Goal: Transaction & Acquisition: Book appointment/travel/reservation

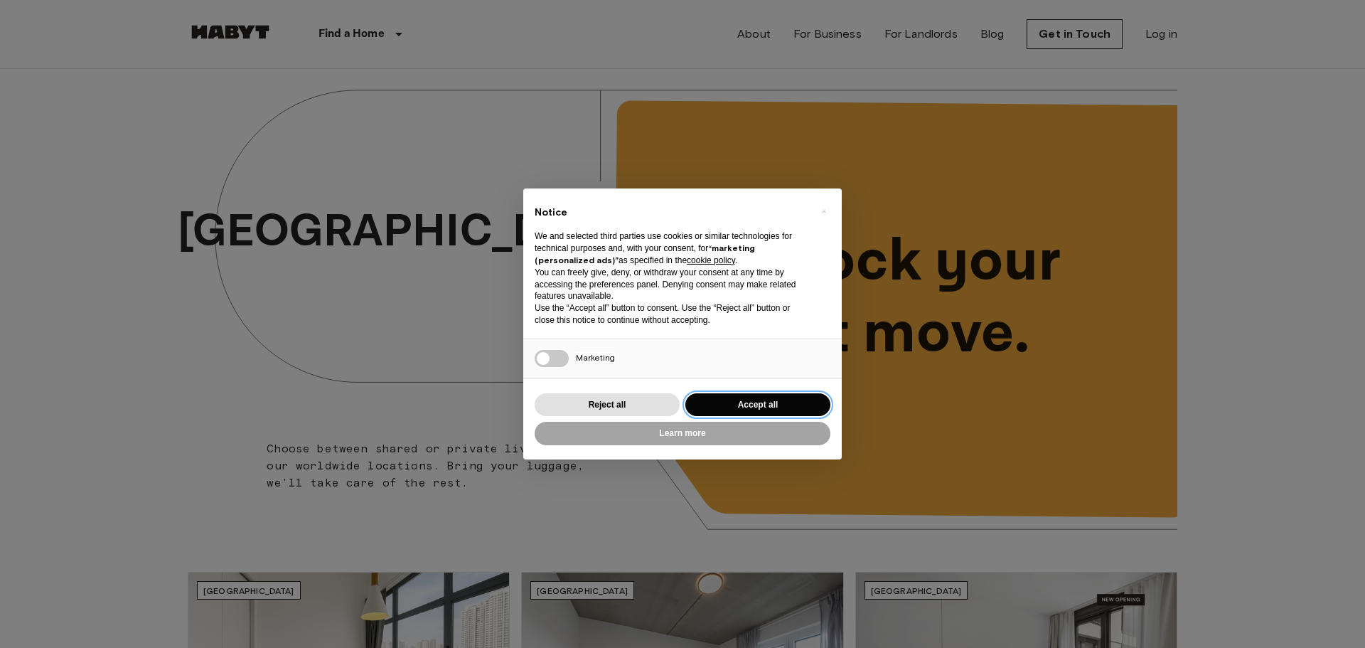
click at [782, 403] on button "Accept all" at bounding box center [757, 404] width 145 height 23
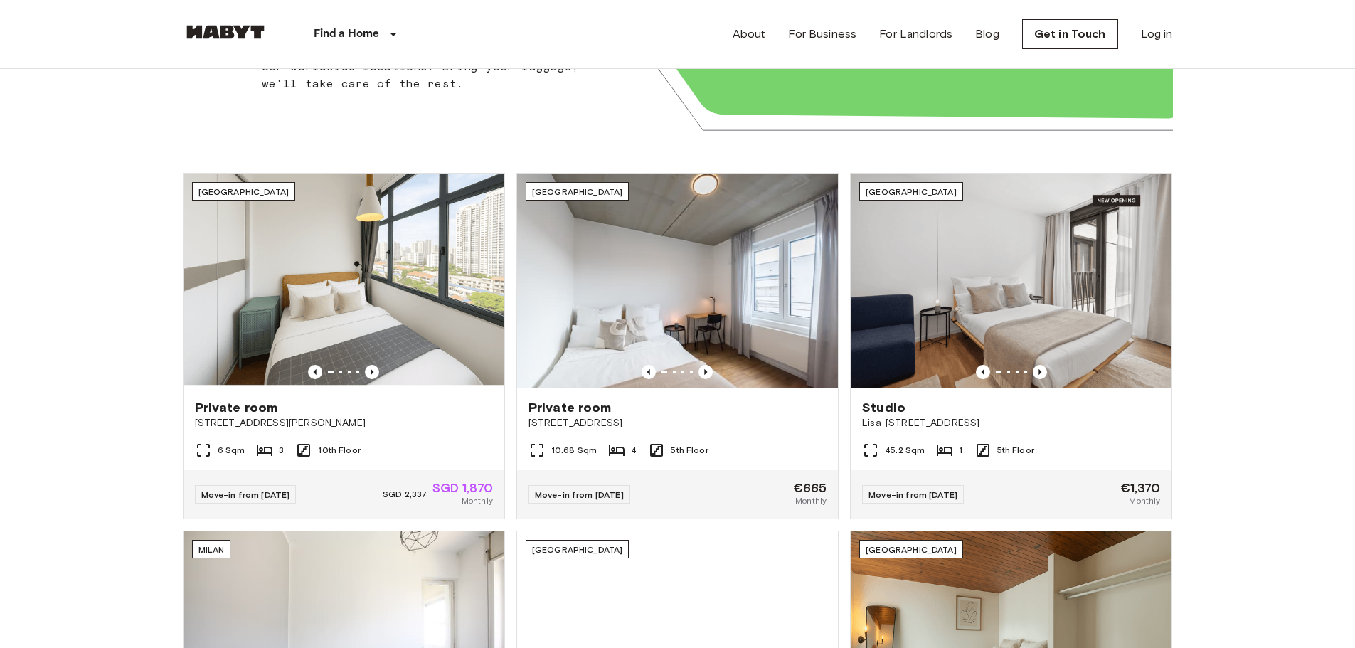
scroll to position [404, 0]
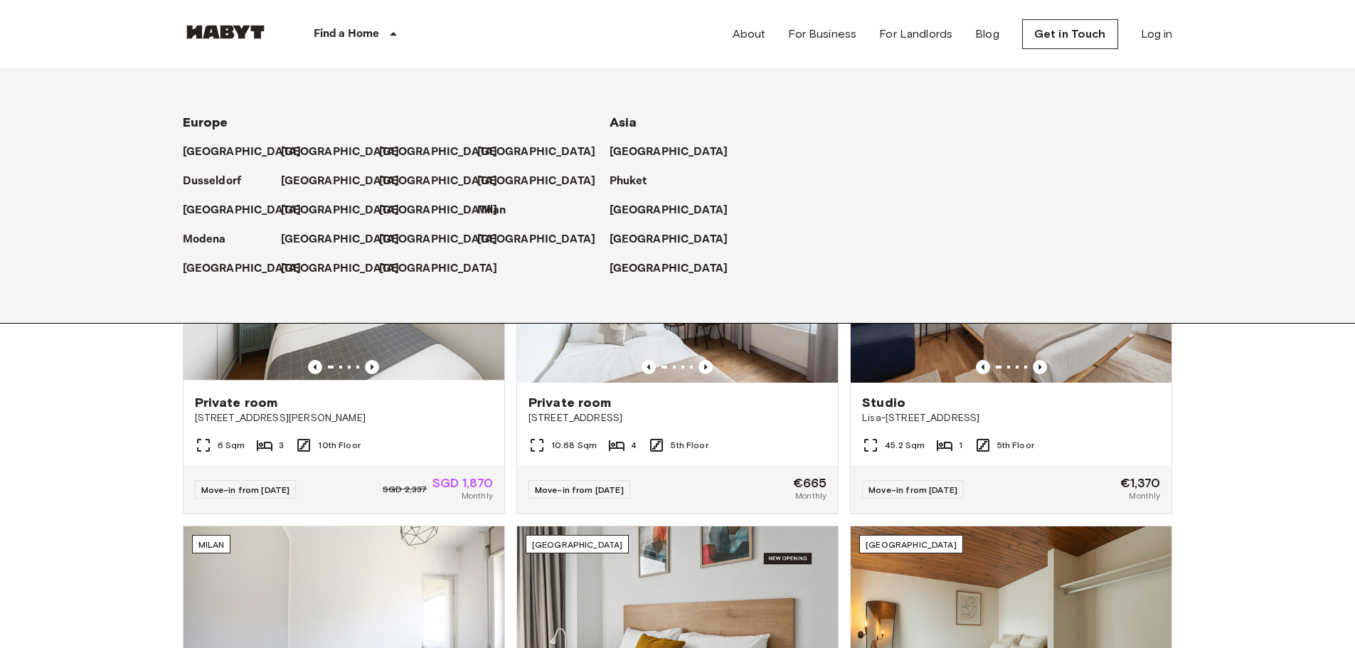
click at [404, 50] on div "Find a Home" at bounding box center [358, 34] width 180 height 68
click at [308, 149] on p "[GEOGRAPHIC_DATA]" at bounding box center [343, 152] width 119 height 17
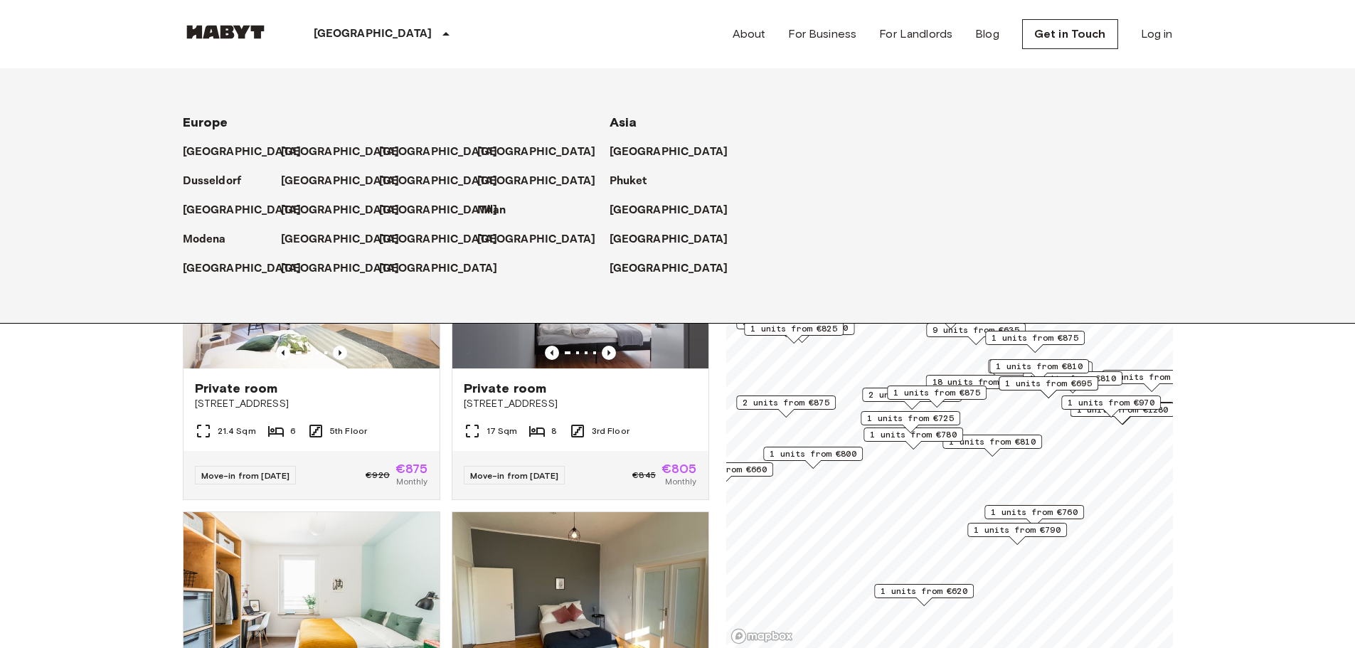
click at [286, 154] on p "[GEOGRAPHIC_DATA]" at bounding box center [343, 152] width 119 height 17
click at [405, 156] on icon at bounding box center [410, 151] width 11 height 11
click at [298, 149] on p "[GEOGRAPHIC_DATA]" at bounding box center [343, 152] width 119 height 17
click at [437, 35] on icon at bounding box center [445, 34] width 17 height 17
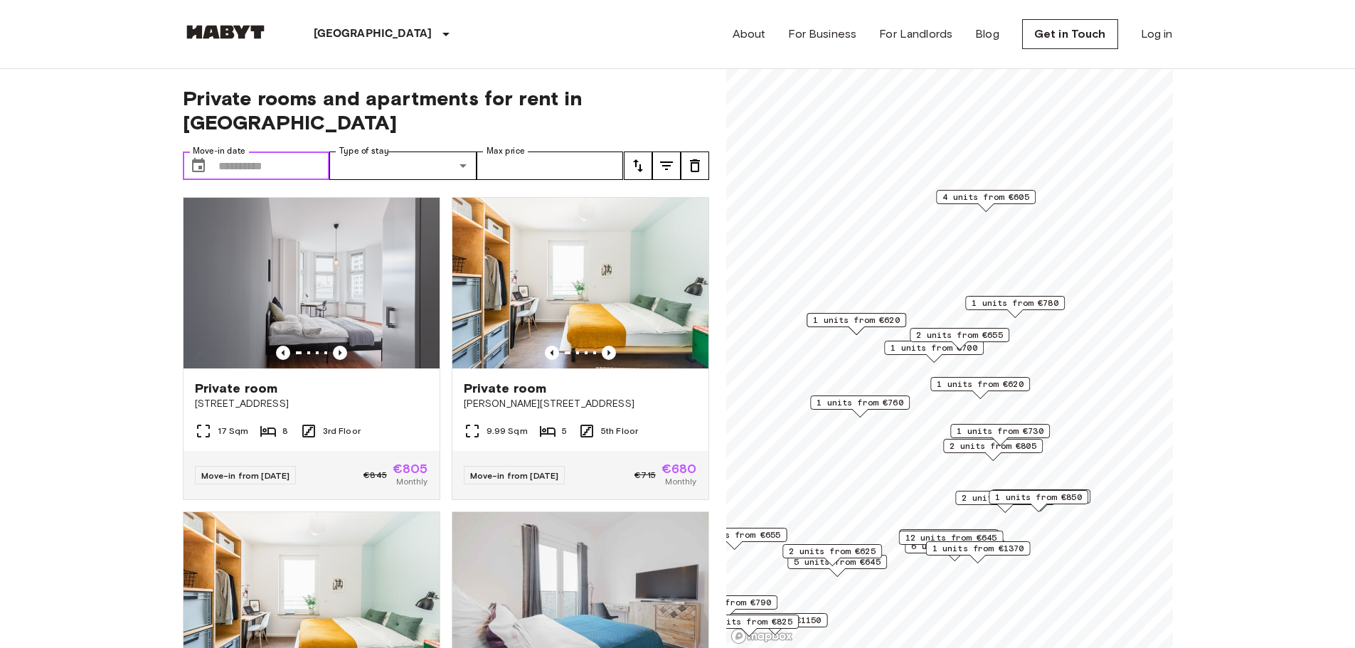
click at [266, 151] on input "Move-in date" at bounding box center [274, 165] width 112 height 28
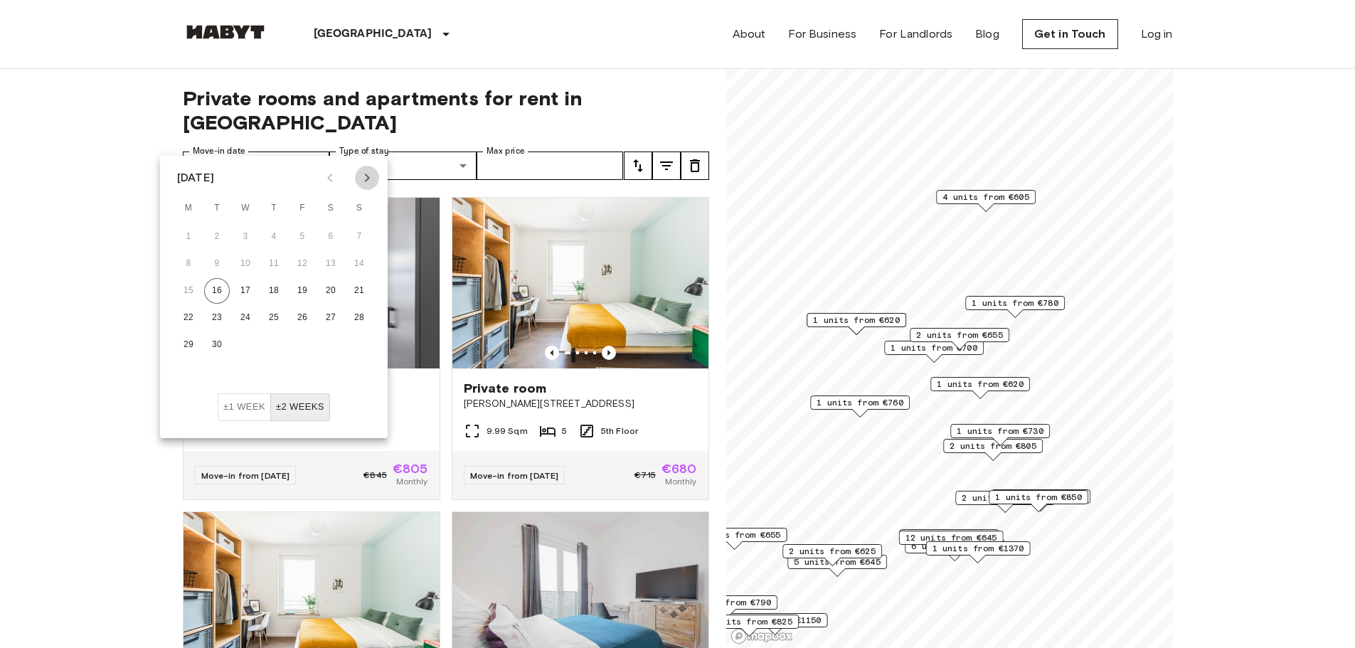
click at [365, 181] on icon "Next month" at bounding box center [367, 177] width 5 height 9
click at [364, 179] on icon "Next month" at bounding box center [366, 177] width 17 height 17
click at [332, 228] on button "1" at bounding box center [331, 237] width 26 height 26
type input "**********"
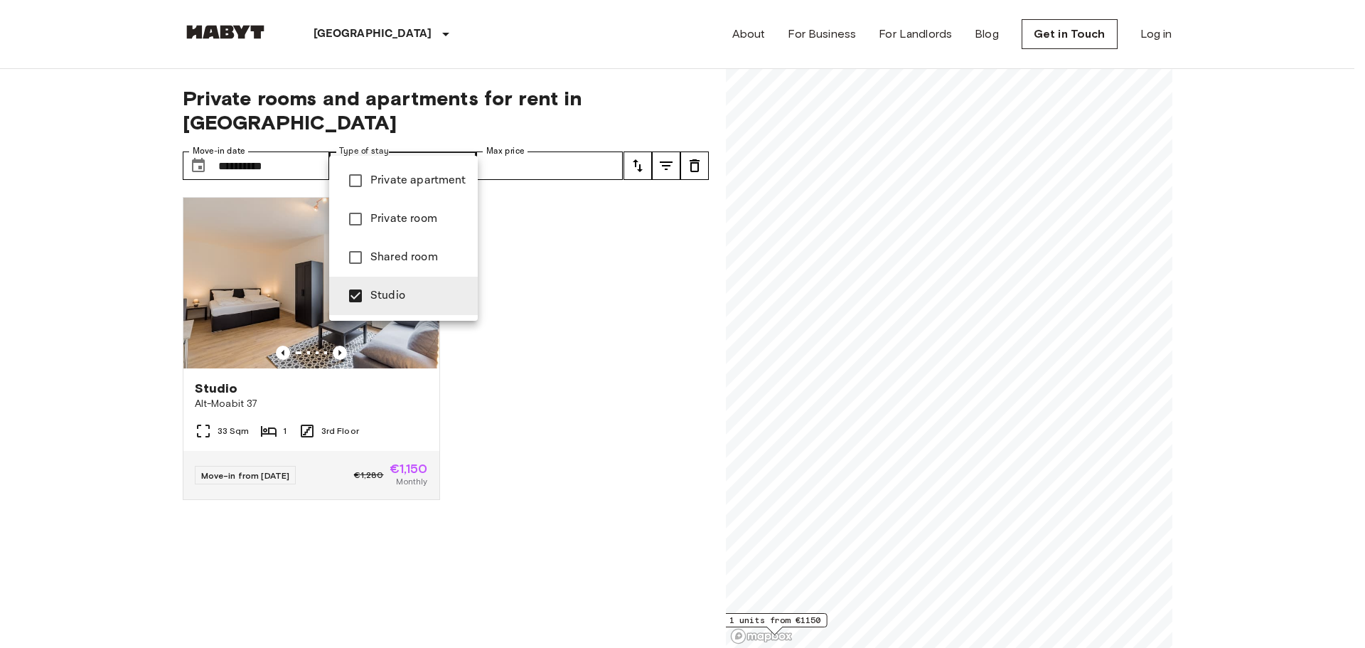
type input "**********"
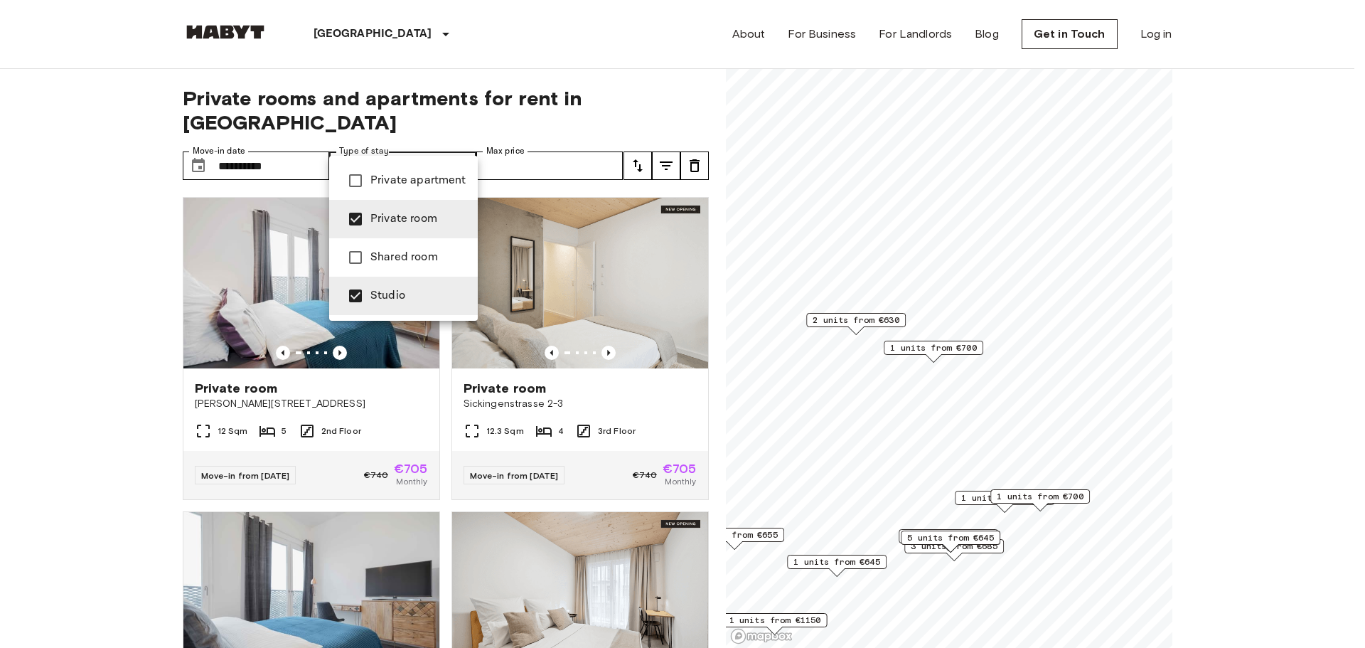
click at [595, 110] on div at bounding box center [682, 324] width 1365 height 648
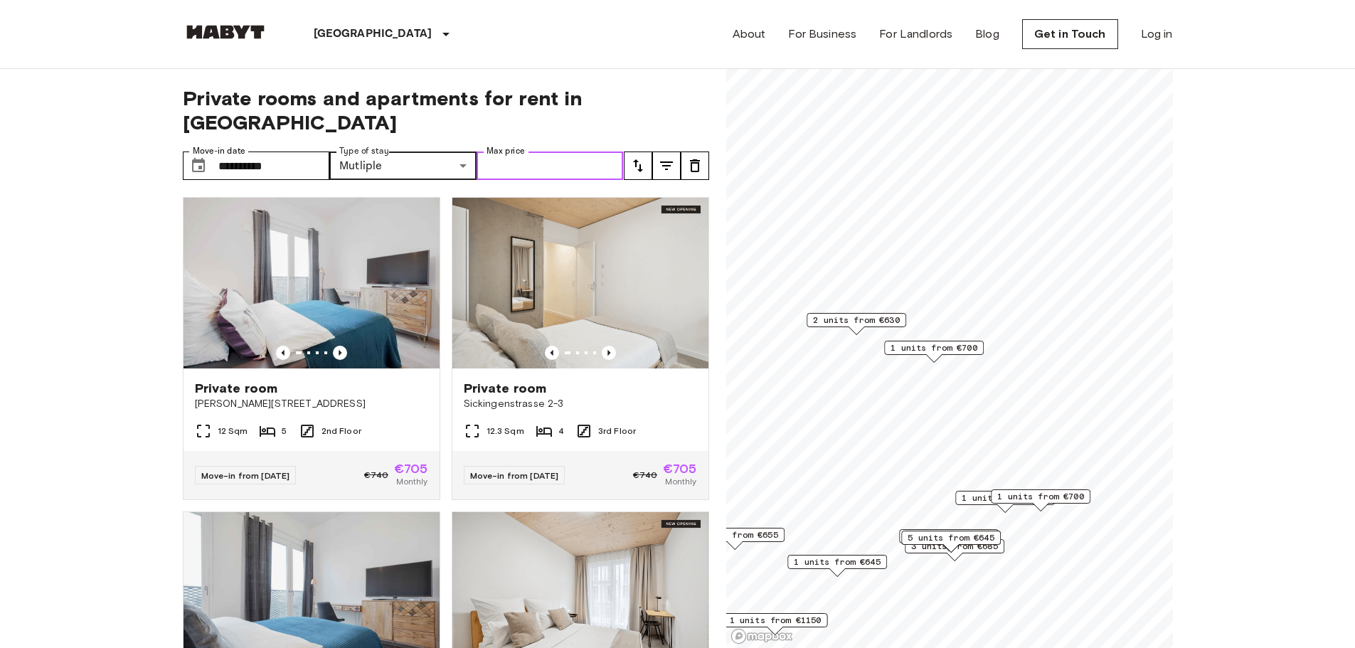
click at [563, 151] on input "Max price" at bounding box center [549, 165] width 147 height 28
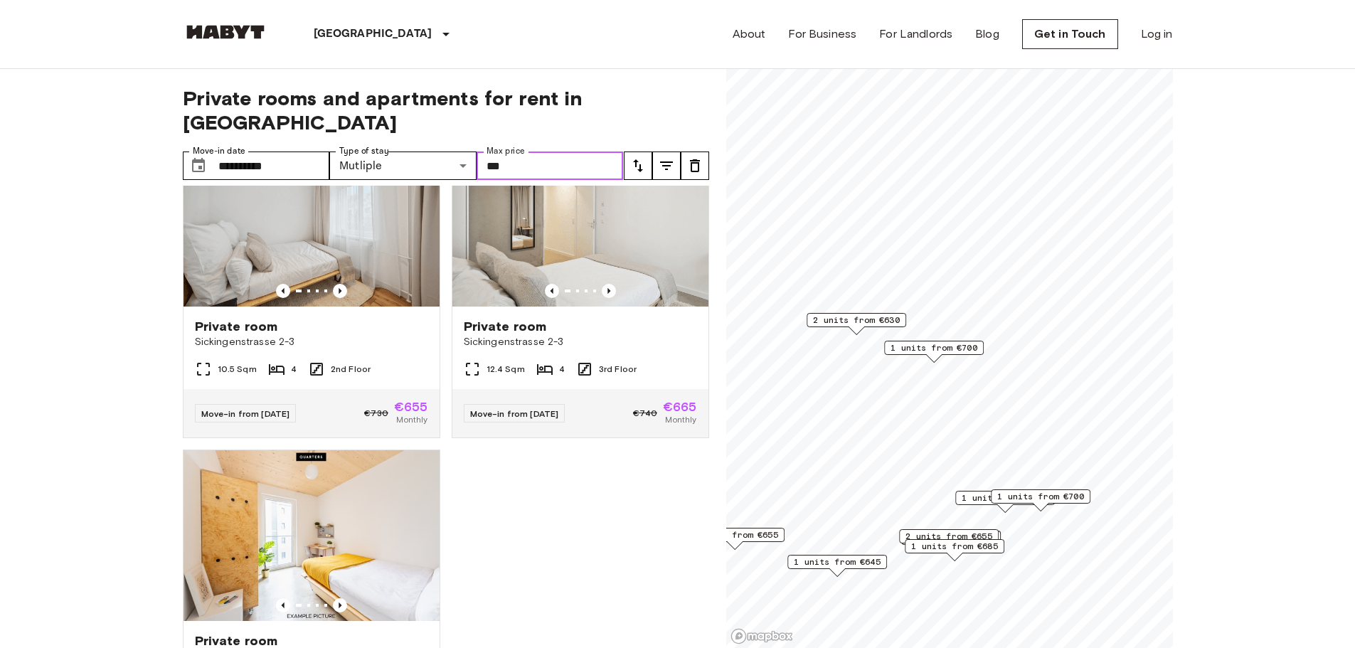
scroll to position [2766, 0]
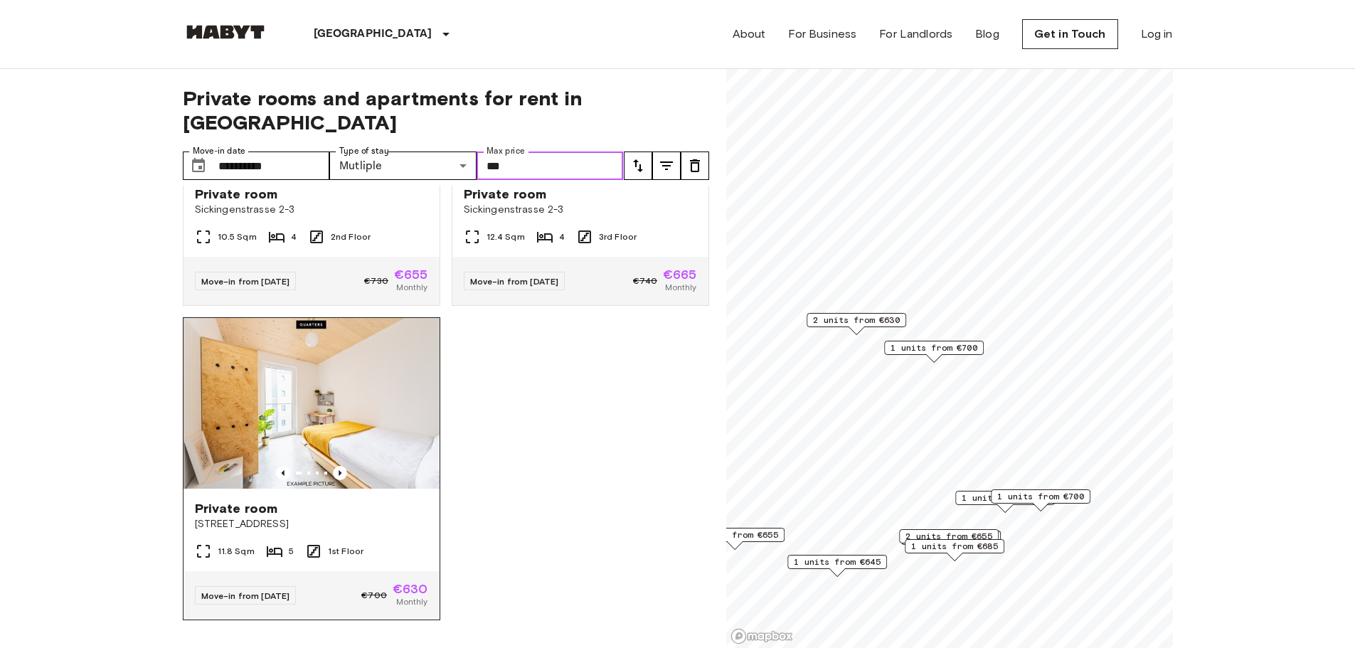
type input "***"
click at [373, 488] on div "Private room [STREET_ADDRESS]" at bounding box center [311, 515] width 256 height 54
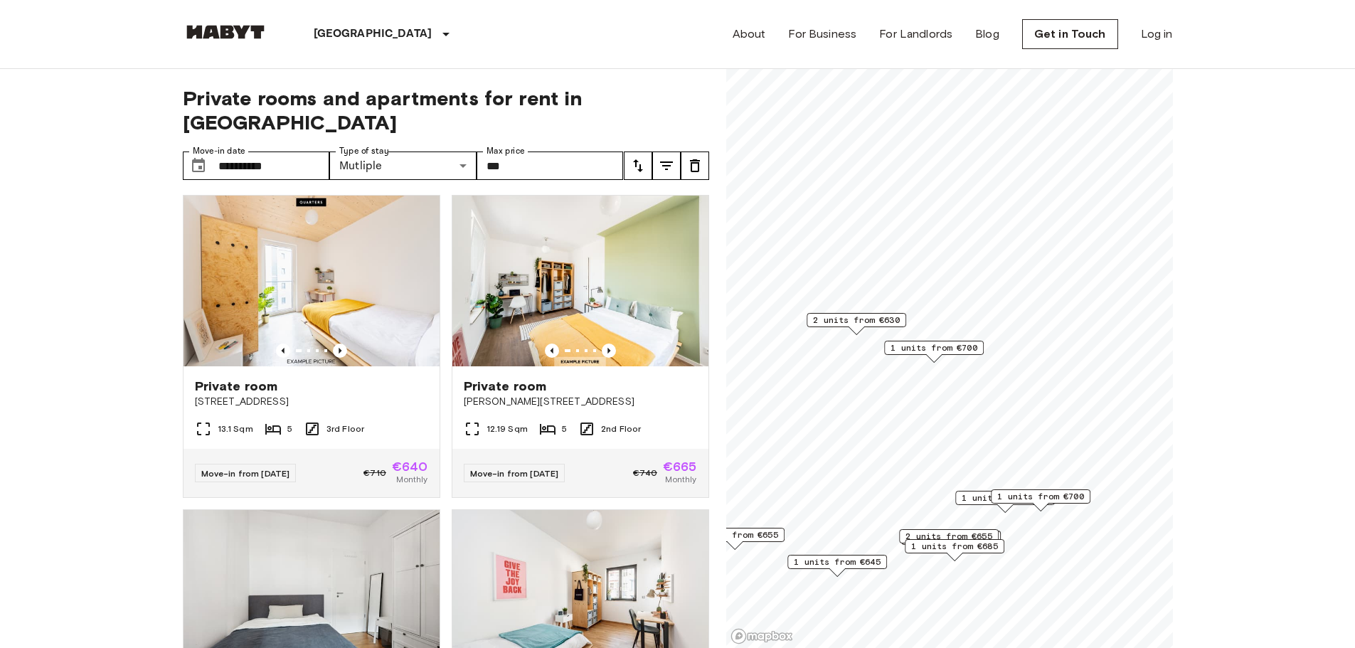
scroll to position [0, 0]
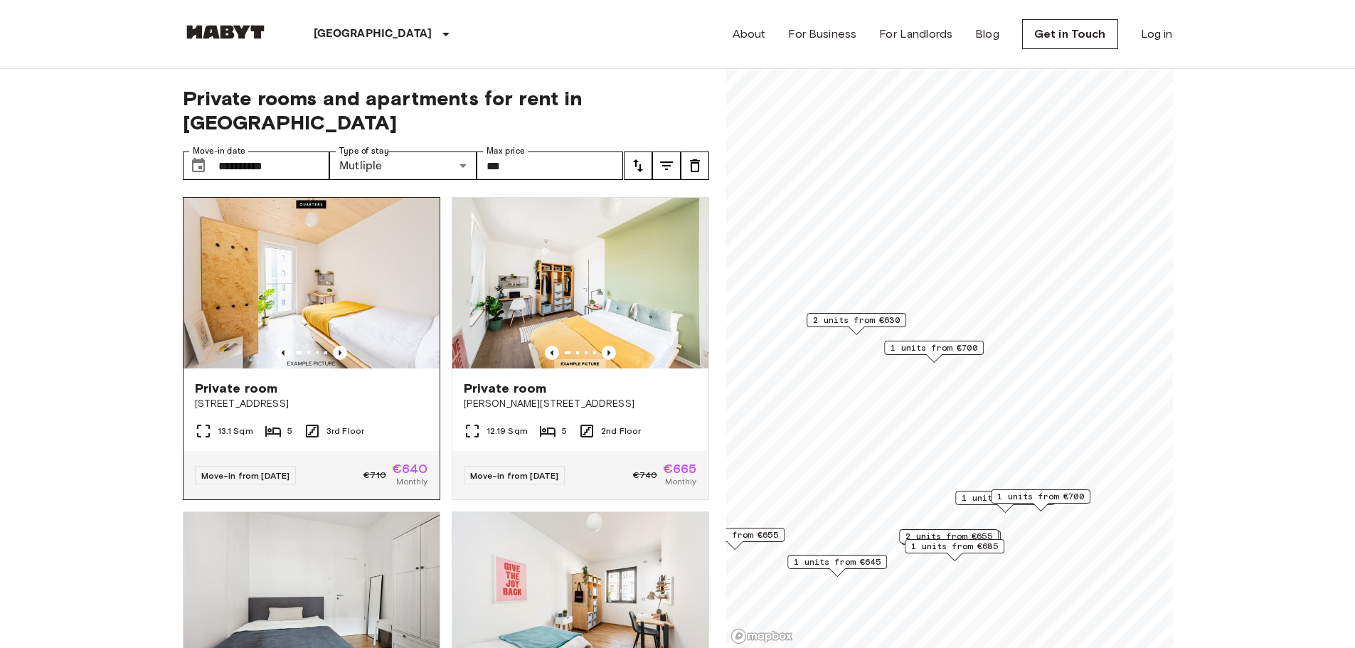
click at [378, 422] on div "13.1 Sqm 5 3rd Floor" at bounding box center [311, 436] width 256 height 28
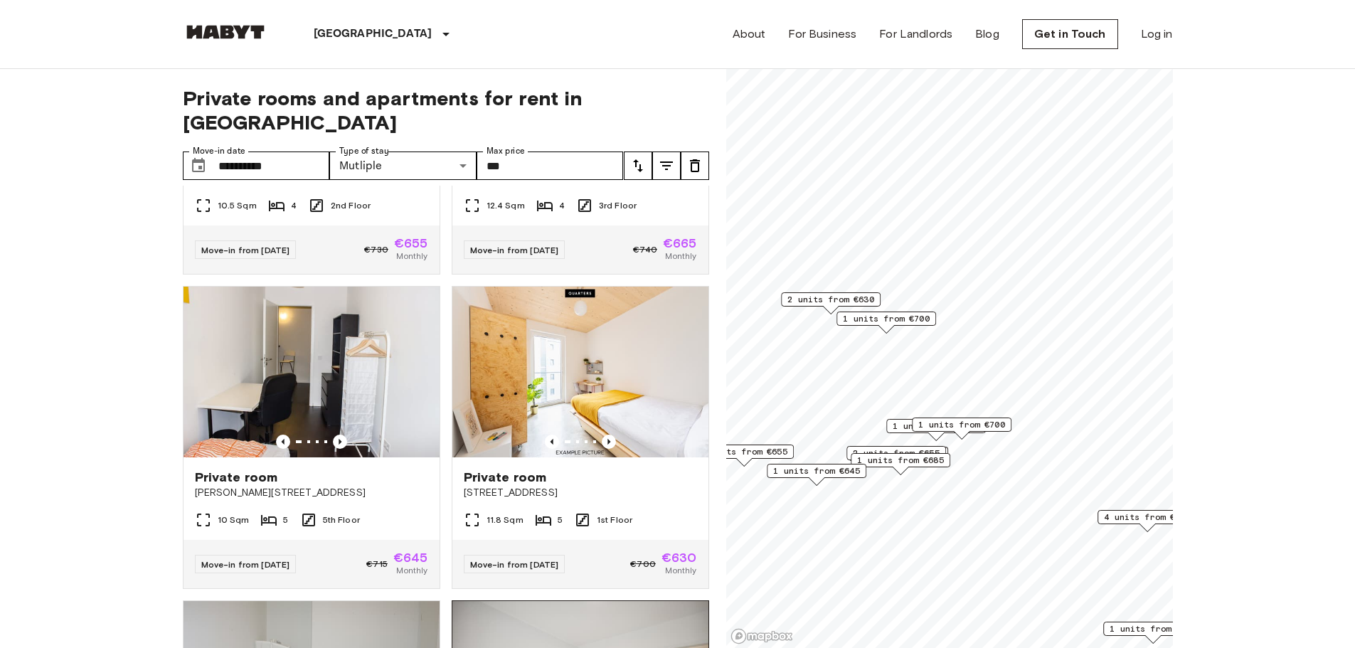
scroll to position [3054, 0]
click at [611, 500] on span "[STREET_ADDRESS]" at bounding box center [580, 493] width 233 height 14
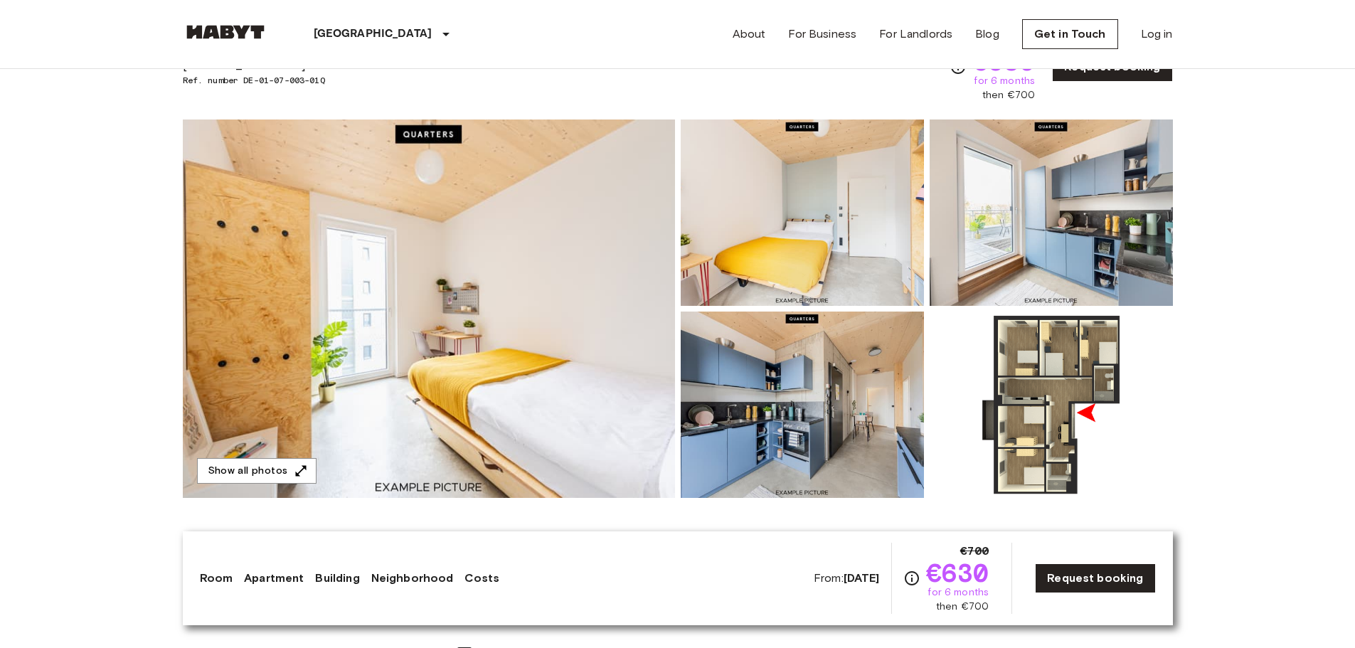
scroll to position [78, 0]
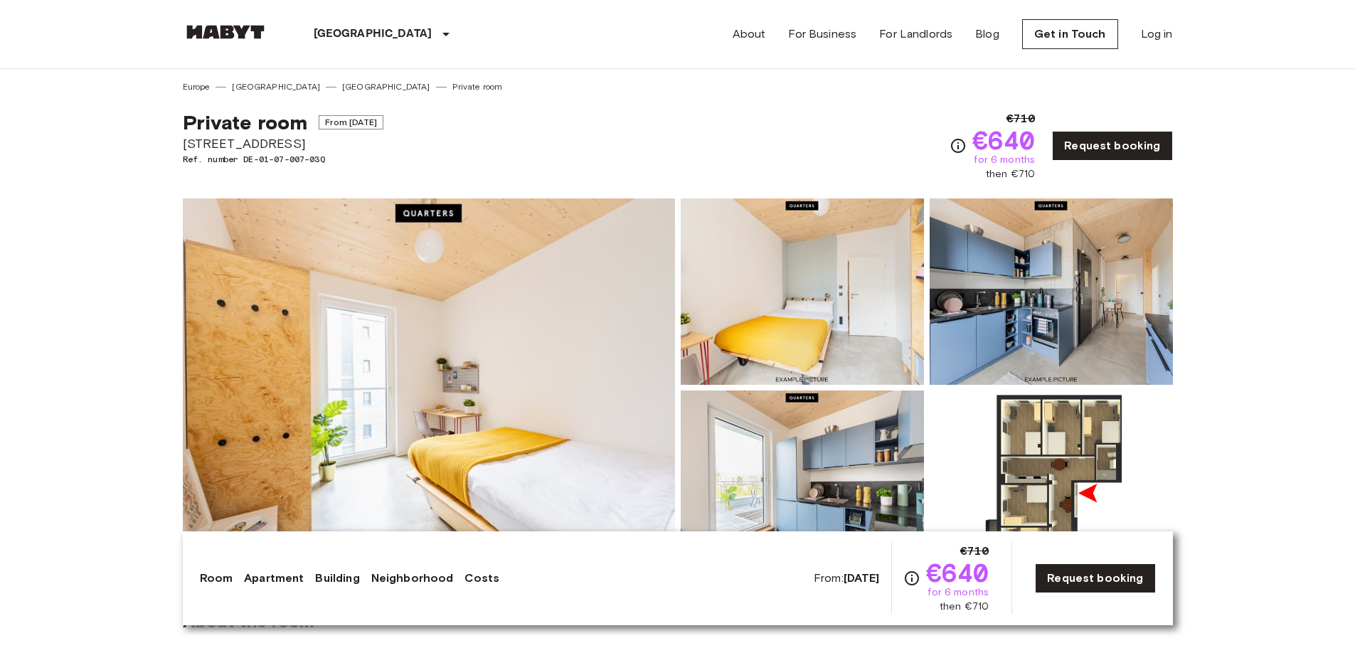
click at [572, 362] on img at bounding box center [429, 387] width 492 height 378
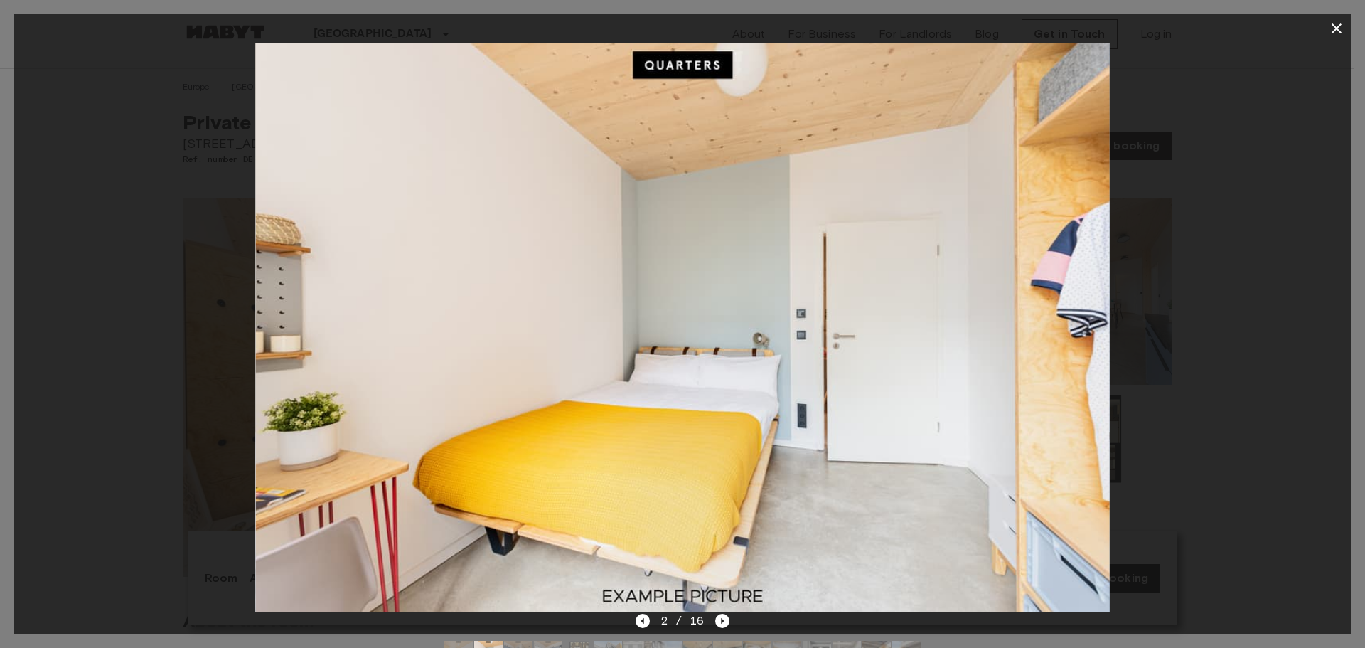
click at [1327, 33] on button "button" at bounding box center [1337, 28] width 28 height 28
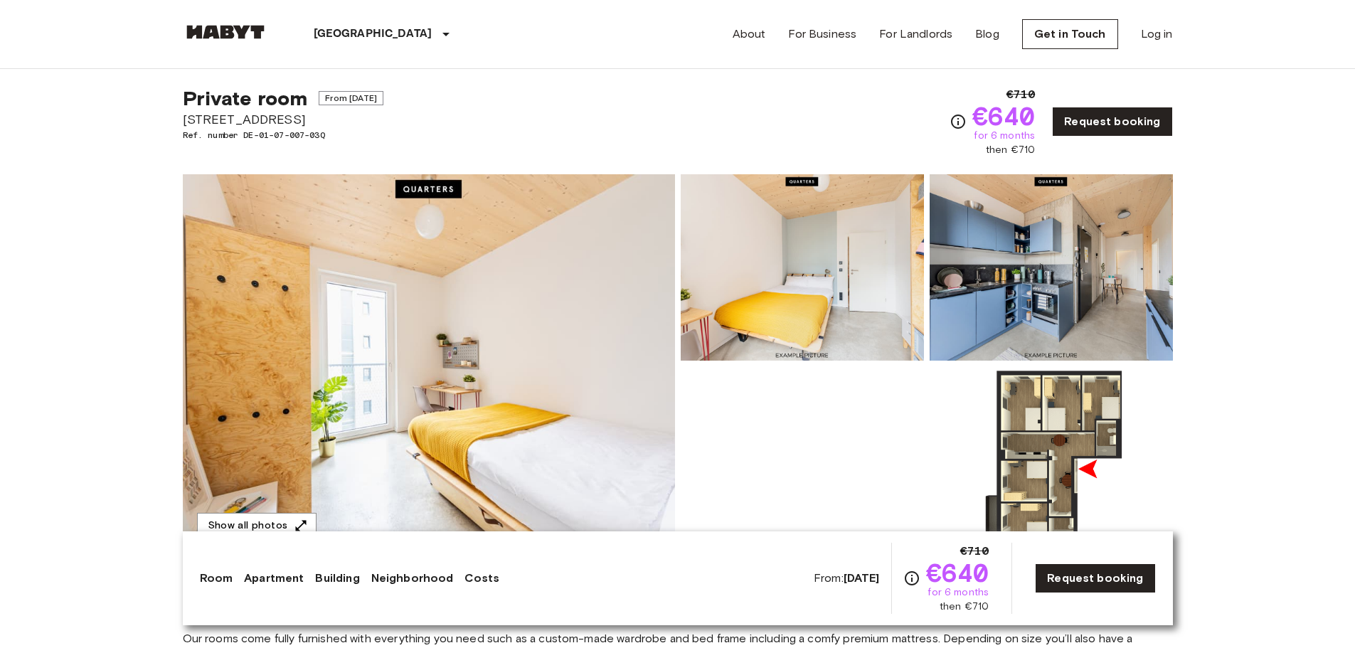
scroll to position [25, 0]
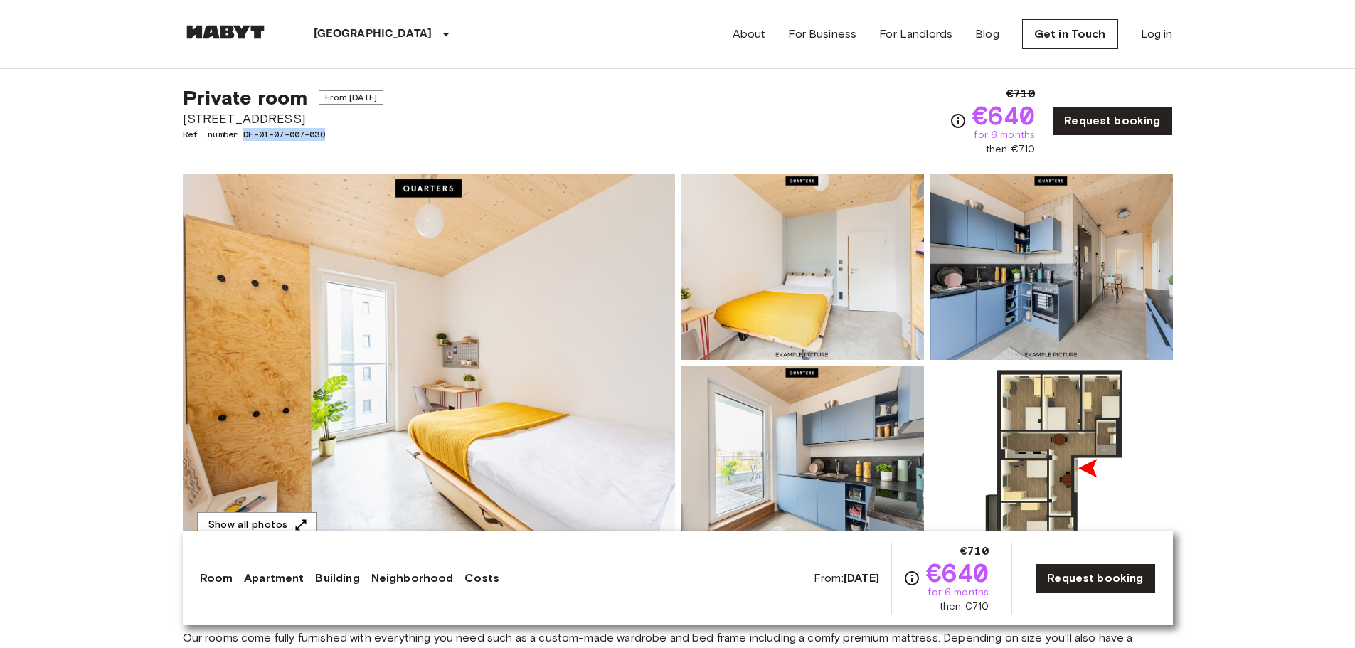
drag, startPoint x: 245, startPoint y: 130, endPoint x: 339, endPoint y: 141, distance: 95.3
click at [339, 141] on div "Private room From Oct 19 2025 Müllerstraße 55A Ref. number DE-01-07-007-03Q" at bounding box center [283, 120] width 201 height 71
copy span "DE-01-07-007-03Q"
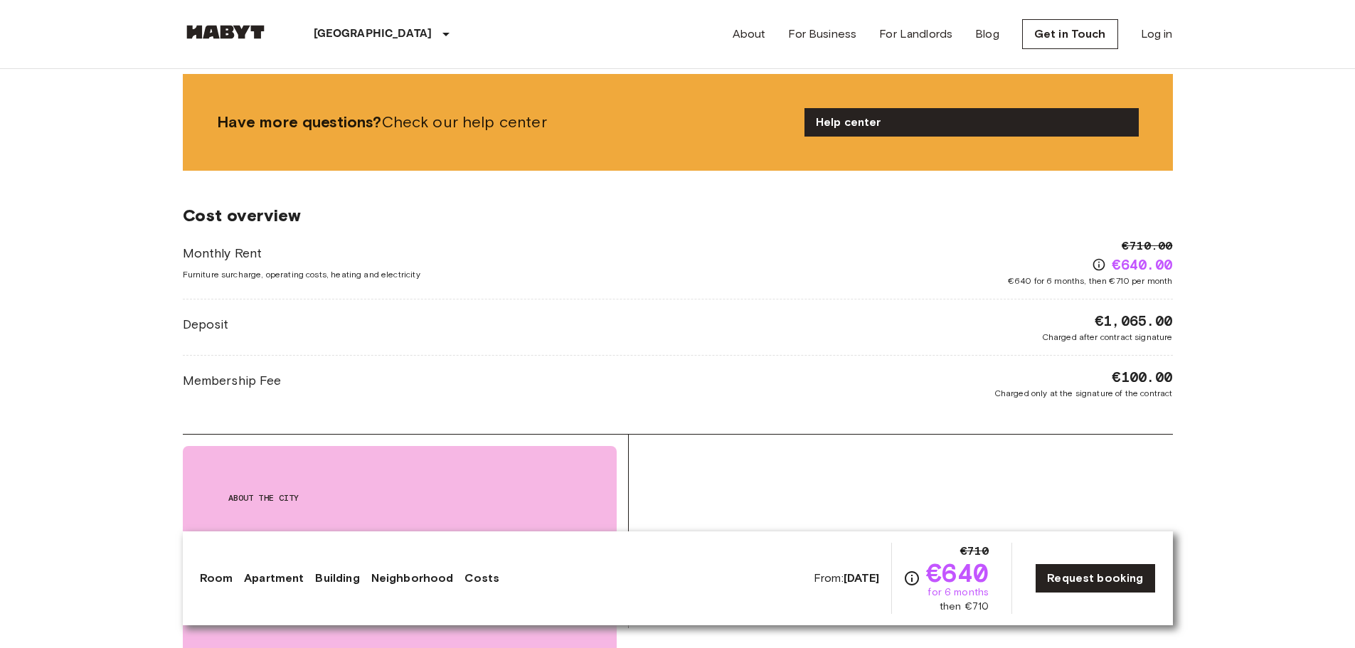
scroll to position [2111, 0]
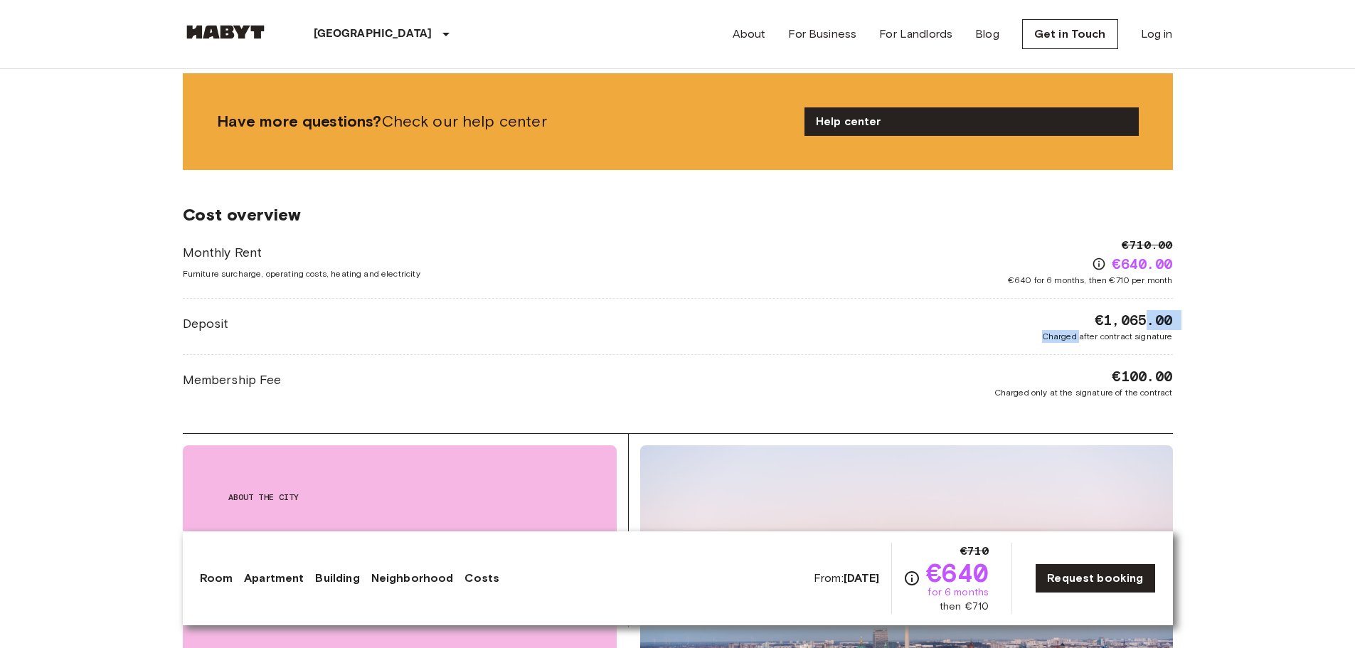
drag, startPoint x: 1080, startPoint y: 330, endPoint x: 1145, endPoint y: 325, distance: 64.9
click at [1145, 325] on div "€1,065.00 Charged after contract signature" at bounding box center [1107, 326] width 131 height 33
click at [1245, 316] on body "Berlin Europe Amsterdam Berlin Brussels Cologne Dusseldorf Frankfurt Graz Hambu…" at bounding box center [677, 131] width 1355 height 4484
drag, startPoint x: 1170, startPoint y: 319, endPoint x: 1110, endPoint y: 322, distance: 60.5
click at [1110, 322] on span "€1,065.00" at bounding box center [1133, 320] width 78 height 20
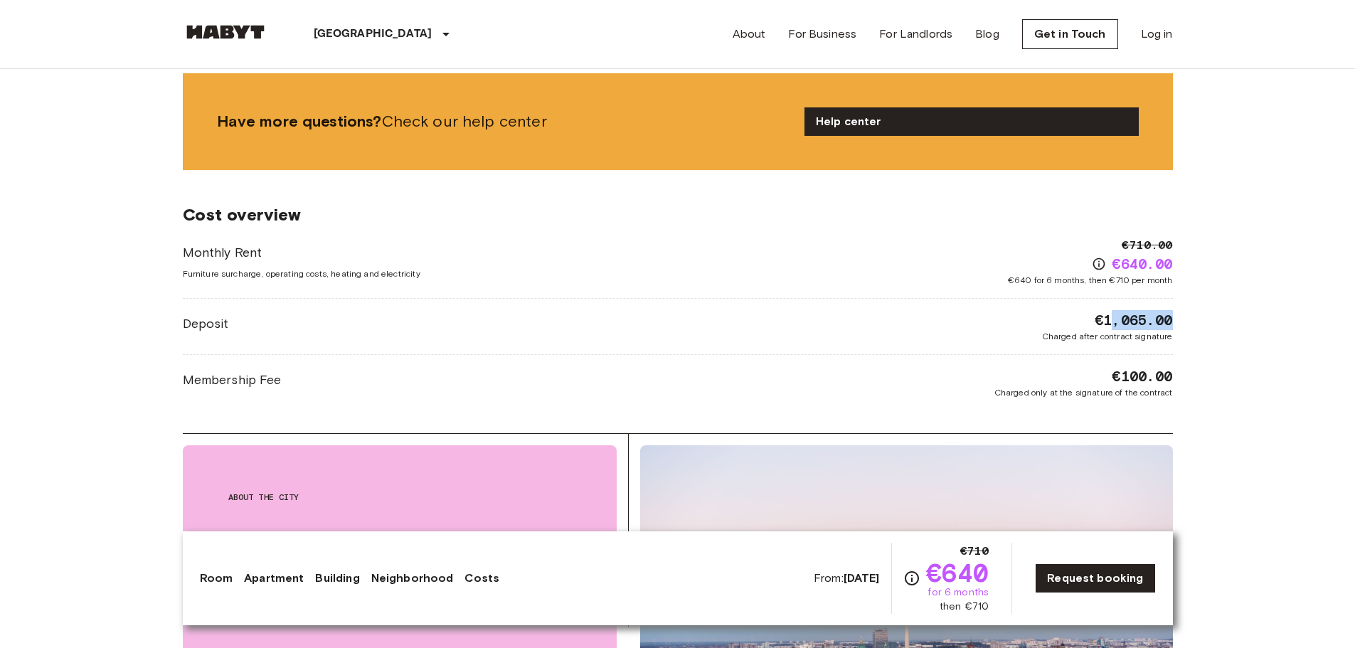
click at [1227, 329] on body "Berlin Europe Amsterdam Berlin Brussels Cologne Dusseldorf Frankfurt Graz Hambu…" at bounding box center [677, 131] width 1355 height 4484
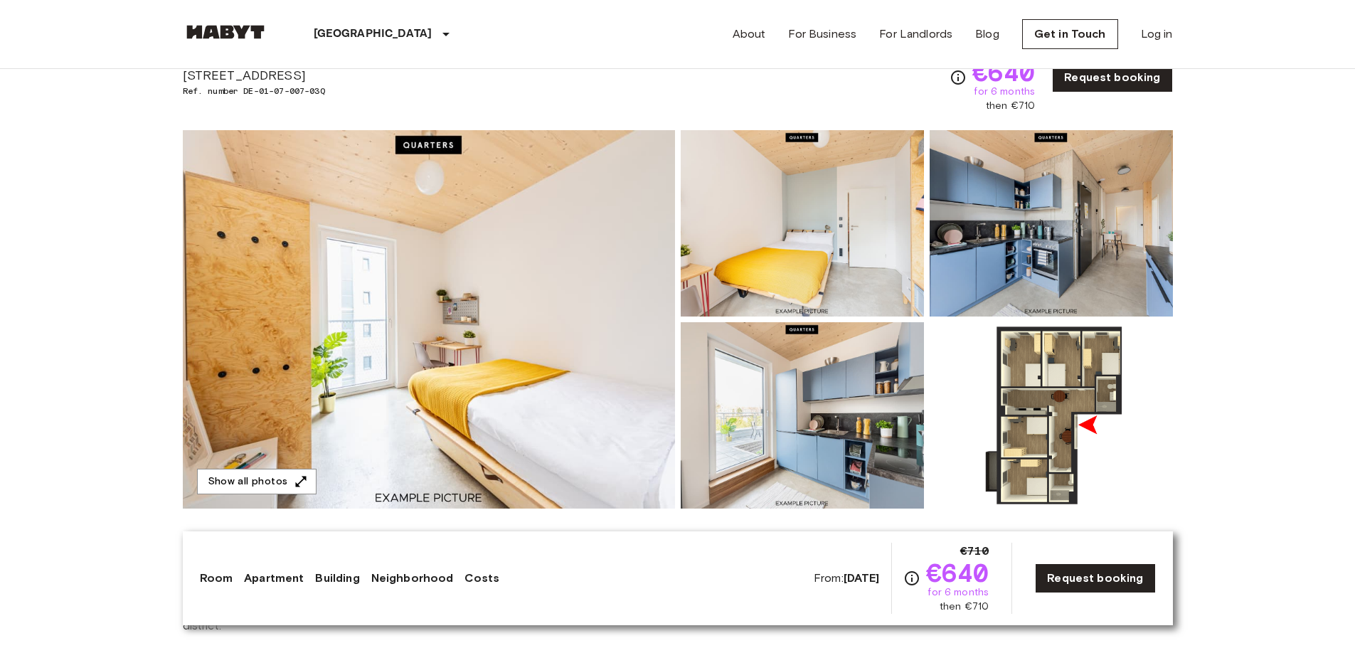
scroll to position [68, 0]
click at [1094, 584] on link "Request booking" at bounding box center [1095, 578] width 120 height 30
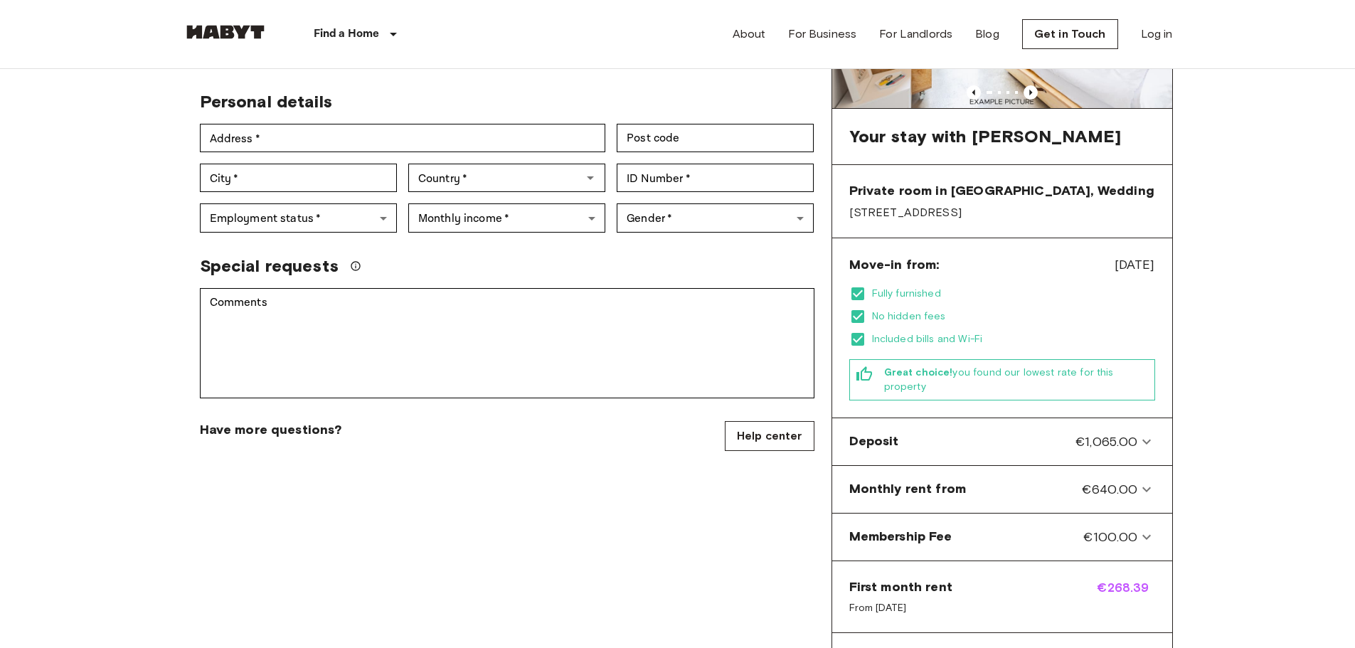
scroll to position [242, 0]
drag, startPoint x: 1068, startPoint y: 267, endPoint x: 1161, endPoint y: 267, distance: 93.1
click at [1161, 267] on div "Move-in from: Oct 19, 2025 Fully furnished No hidden fees Included bills and Wi…" at bounding box center [1002, 327] width 340 height 180
click at [1104, 306] on div "Fully furnished No hidden fees Included bills and Wi-Fi" at bounding box center [1002, 315] width 306 height 63
drag, startPoint x: 1072, startPoint y: 257, endPoint x: 1233, endPoint y: 280, distance: 162.3
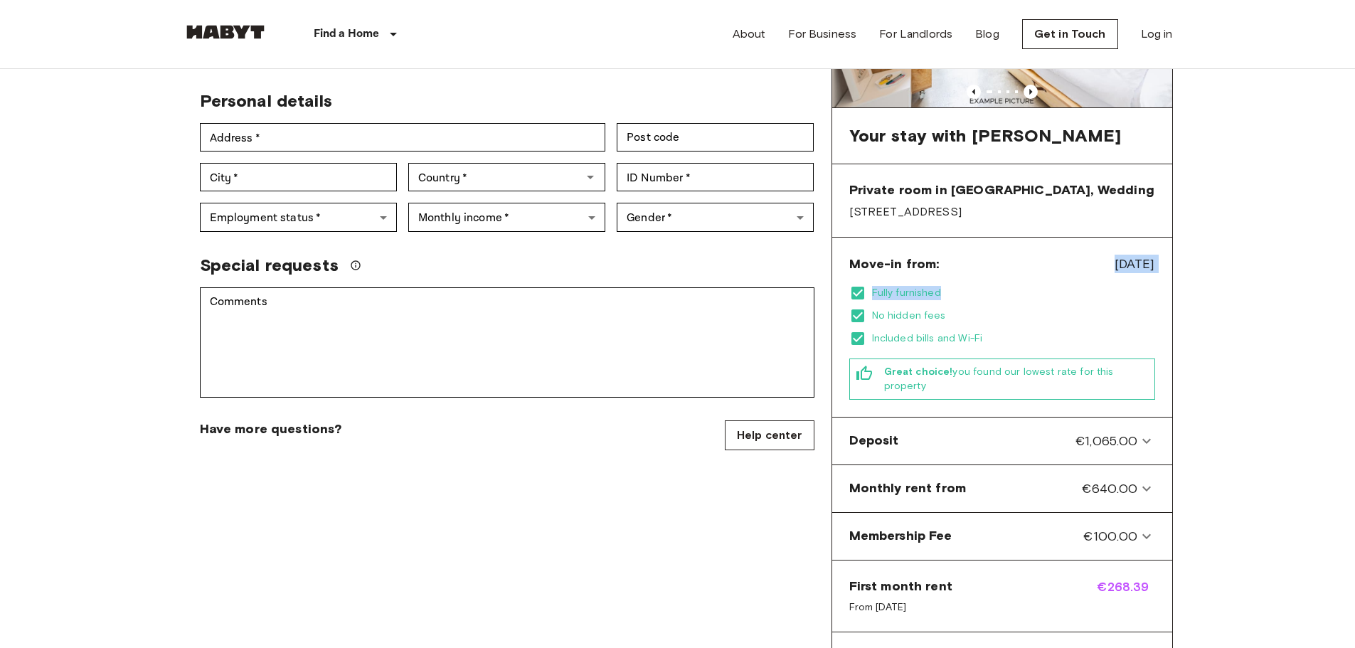
click at [1233, 280] on body "Find a Home Europe Amsterdam Berlin Brussels Cologne Dusseldorf Frankfurt Graz …" at bounding box center [677, 605] width 1355 height 1695
click at [1071, 335] on span "Included bills and Wi-Fi" at bounding box center [1013, 338] width 283 height 14
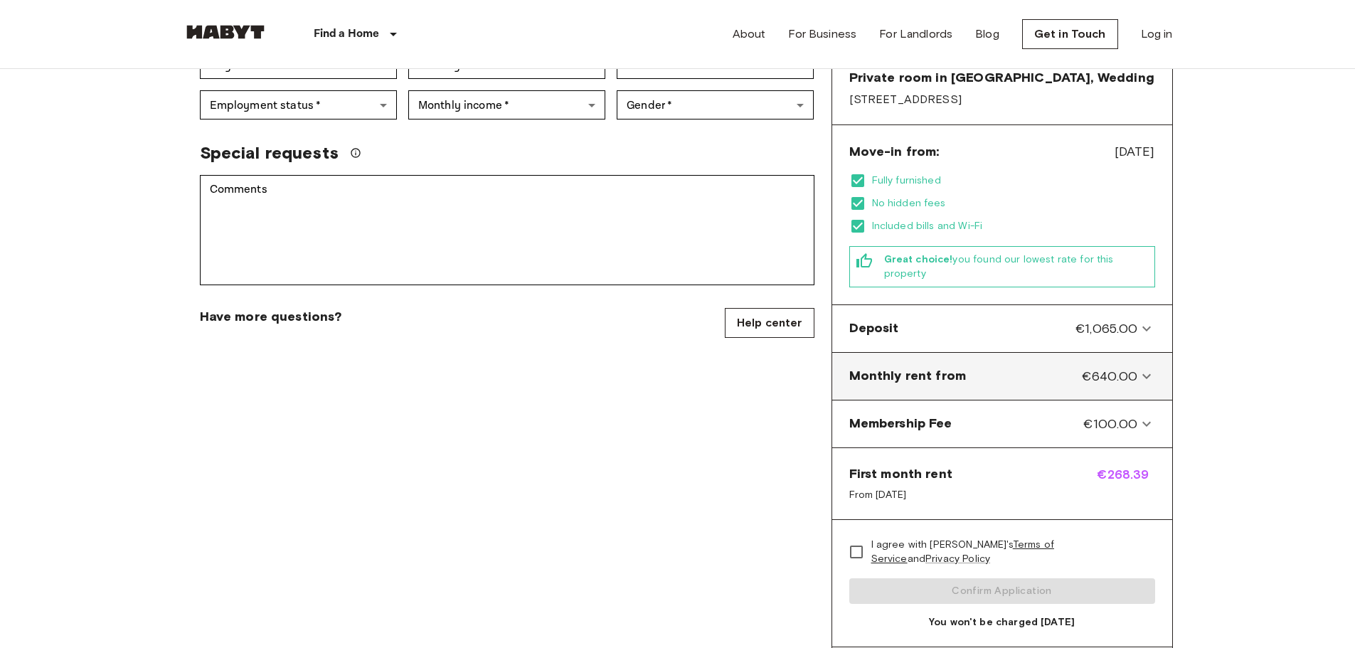
scroll to position [353, 0]
drag, startPoint x: 1121, startPoint y: 471, endPoint x: 1159, endPoint y: 466, distance: 37.9
click at [1159, 466] on div "First month rent From Oct 19, 2025 €268.39" at bounding box center [1002, 485] width 340 height 72
click at [1122, 484] on span "€268.39" at bounding box center [1125, 484] width 58 height 37
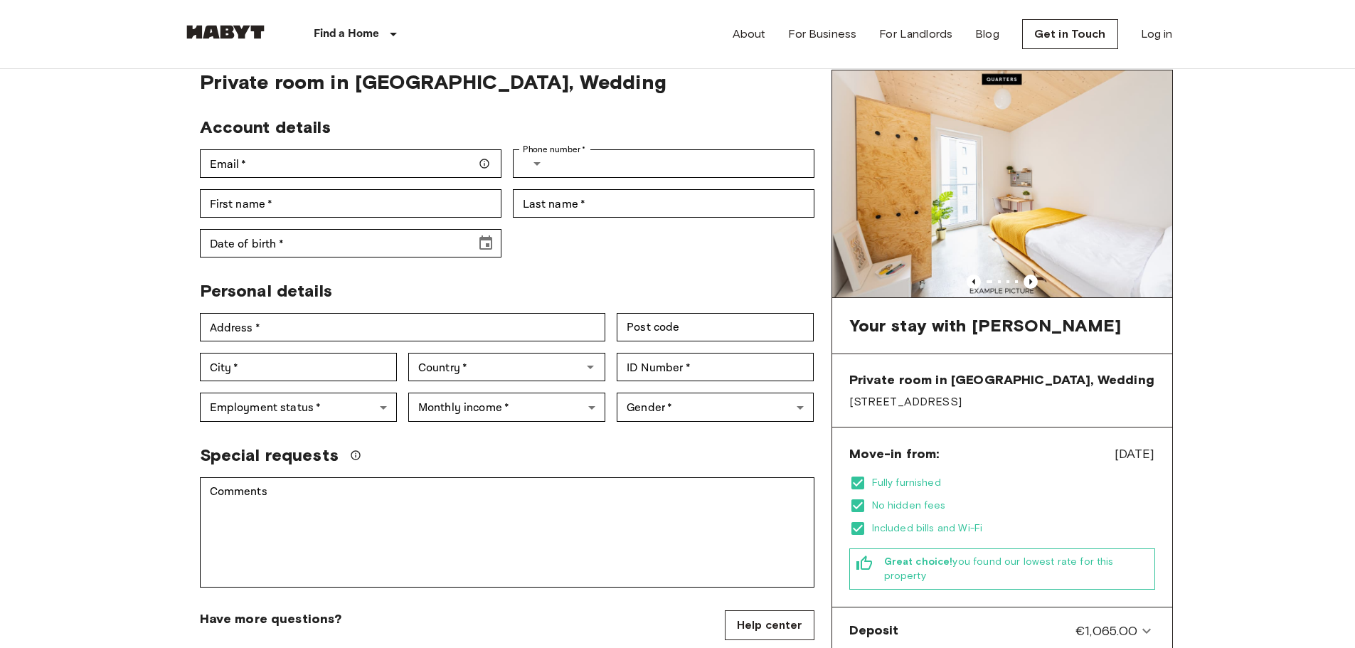
scroll to position [51, 0]
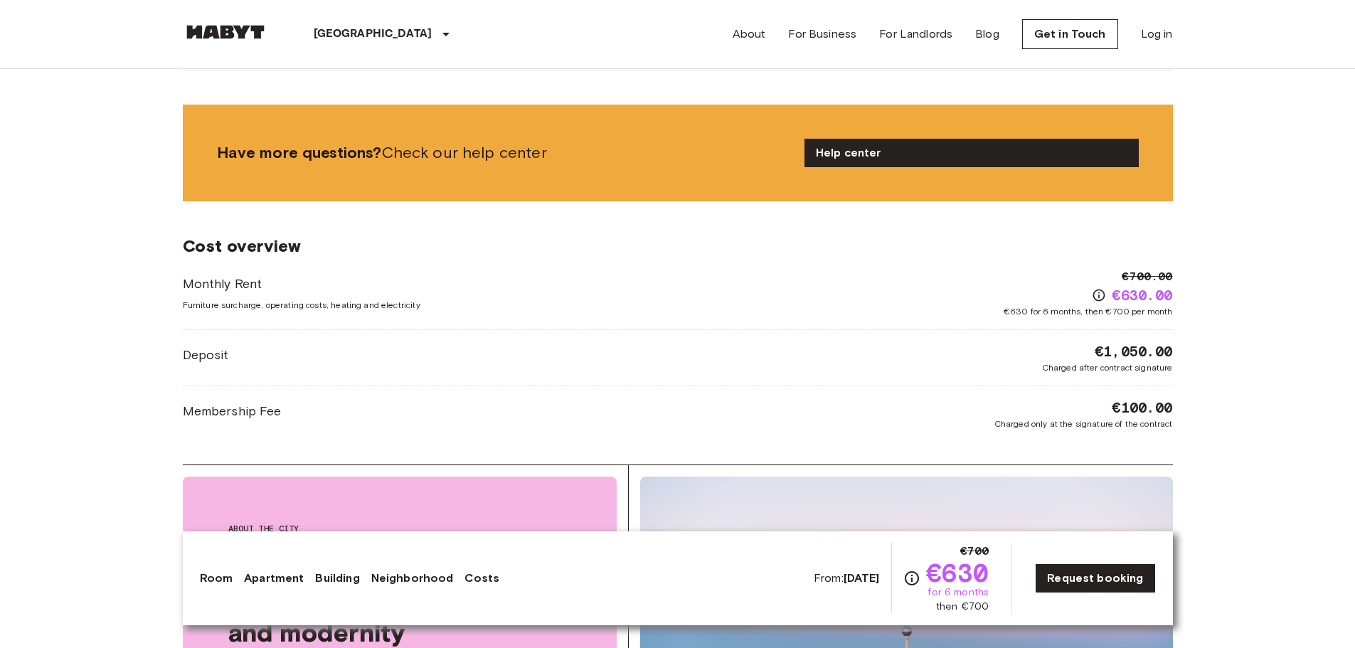
scroll to position [2079, 0]
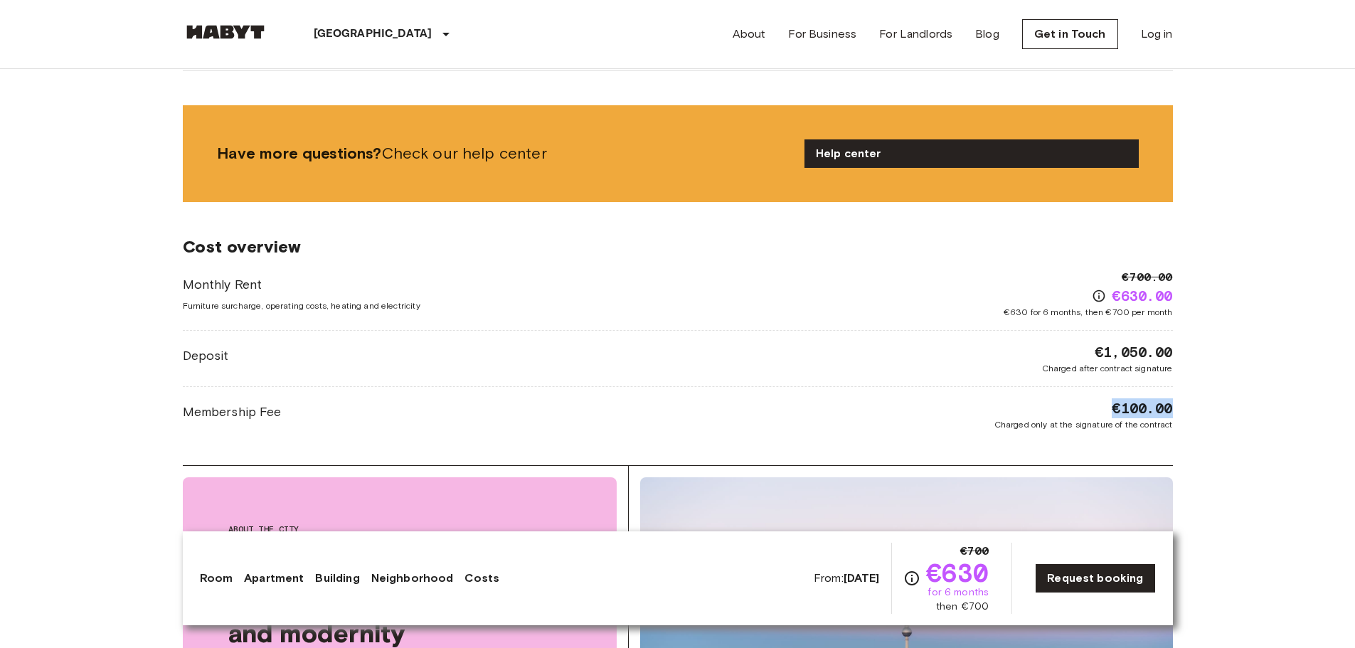
drag, startPoint x: 1093, startPoint y: 395, endPoint x: 1173, endPoint y: 412, distance: 81.6
drag, startPoint x: 1081, startPoint y: 337, endPoint x: 1177, endPoint y: 363, distance: 99.5
click at [1228, 284] on body "Berlin Europe Amsterdam Berlin Brussels Cologne Dusseldorf Frankfurt Graz Hambu…" at bounding box center [677, 163] width 1355 height 4484
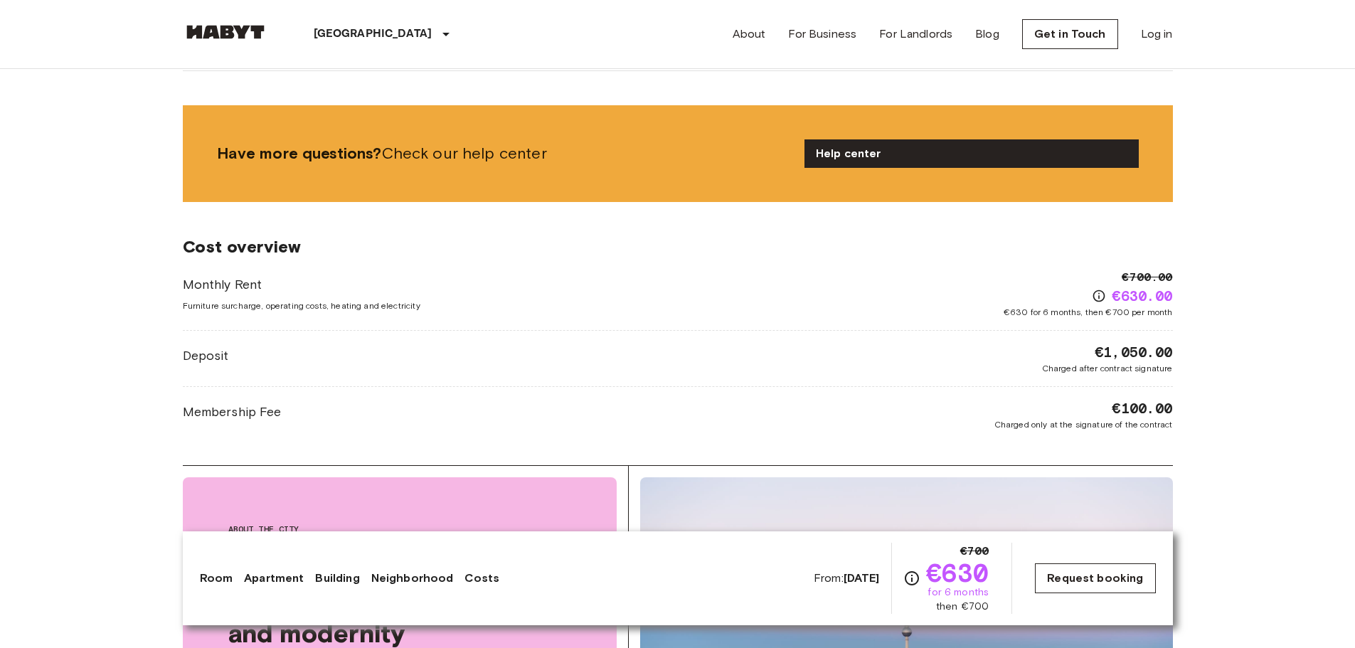
click at [1116, 575] on link "Request booking" at bounding box center [1095, 578] width 120 height 30
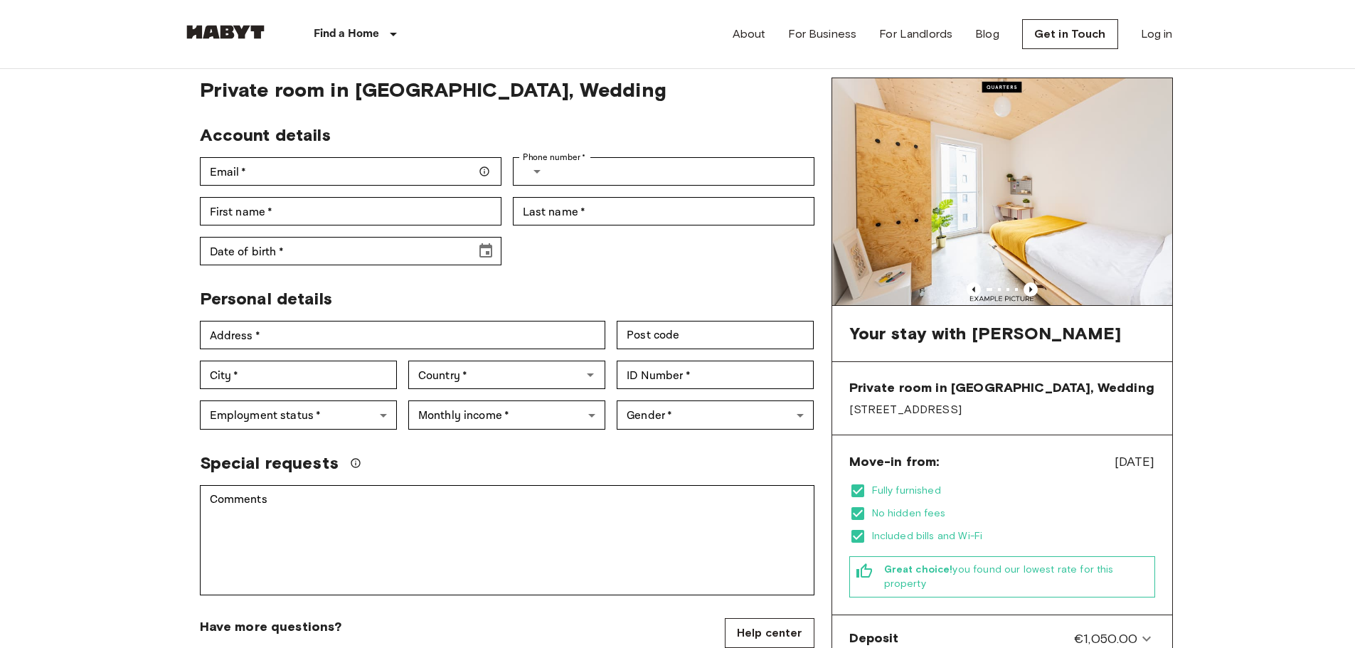
scroll to position [43, 0]
click at [1027, 290] on icon "Previous image" at bounding box center [1030, 290] width 14 height 14
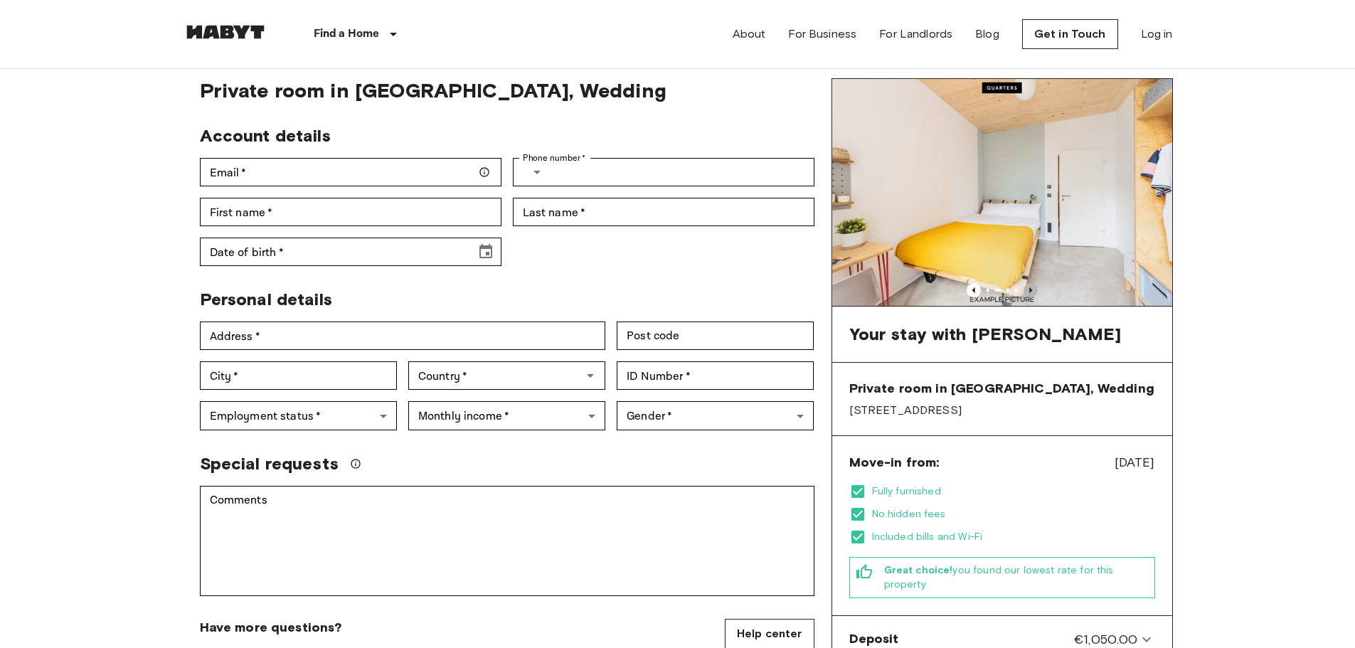
click at [1027, 287] on icon "Previous image" at bounding box center [1030, 290] width 14 height 14
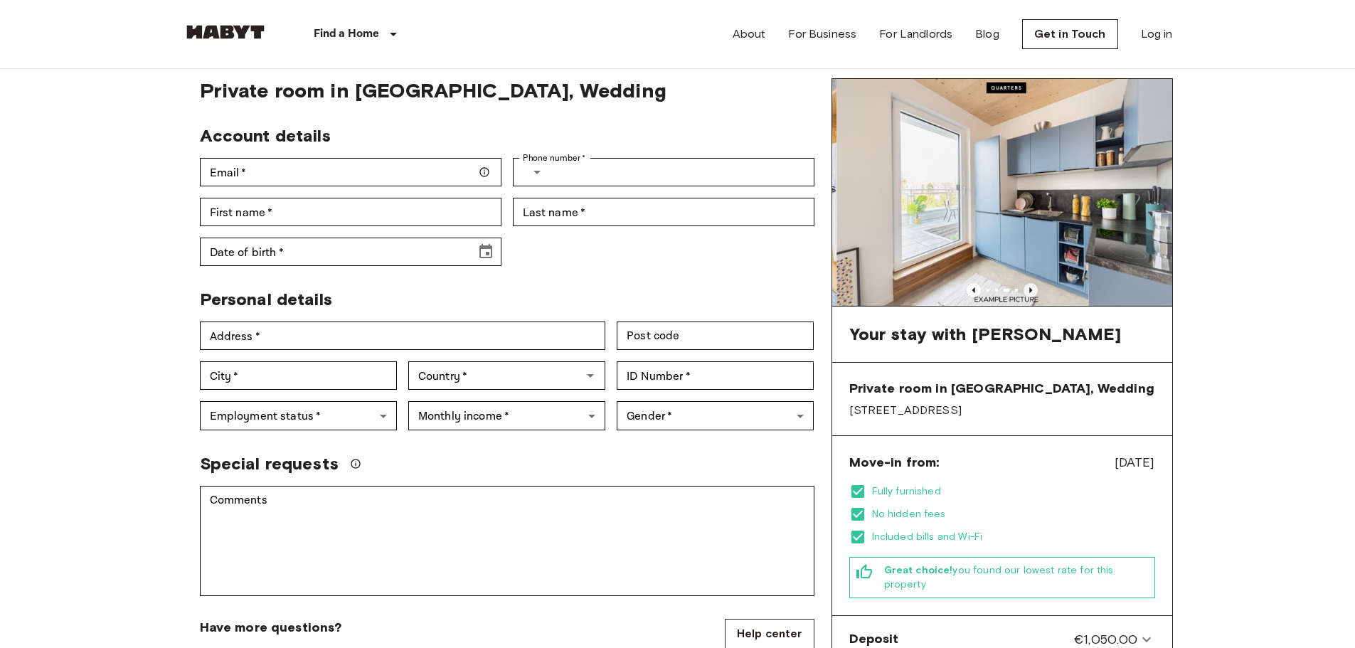
click at [1027, 287] on icon "Previous image" at bounding box center [1030, 290] width 14 height 14
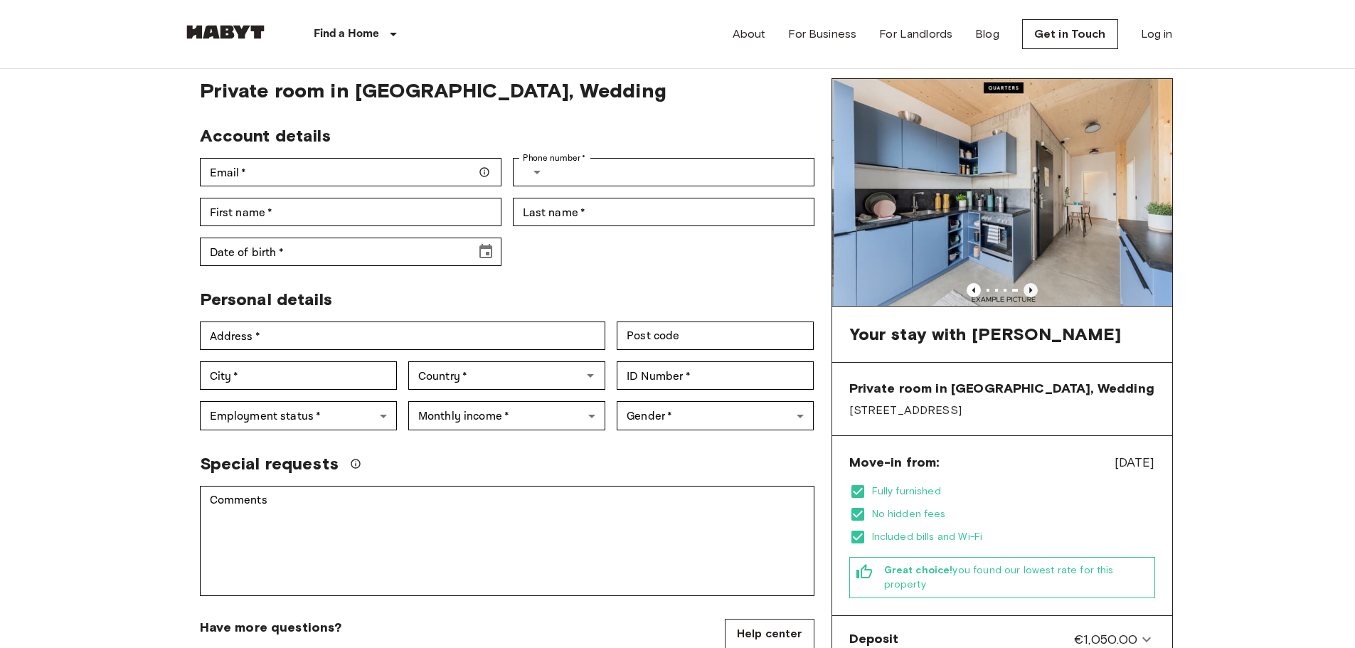
click at [1027, 287] on icon "Previous image" at bounding box center [1030, 290] width 14 height 14
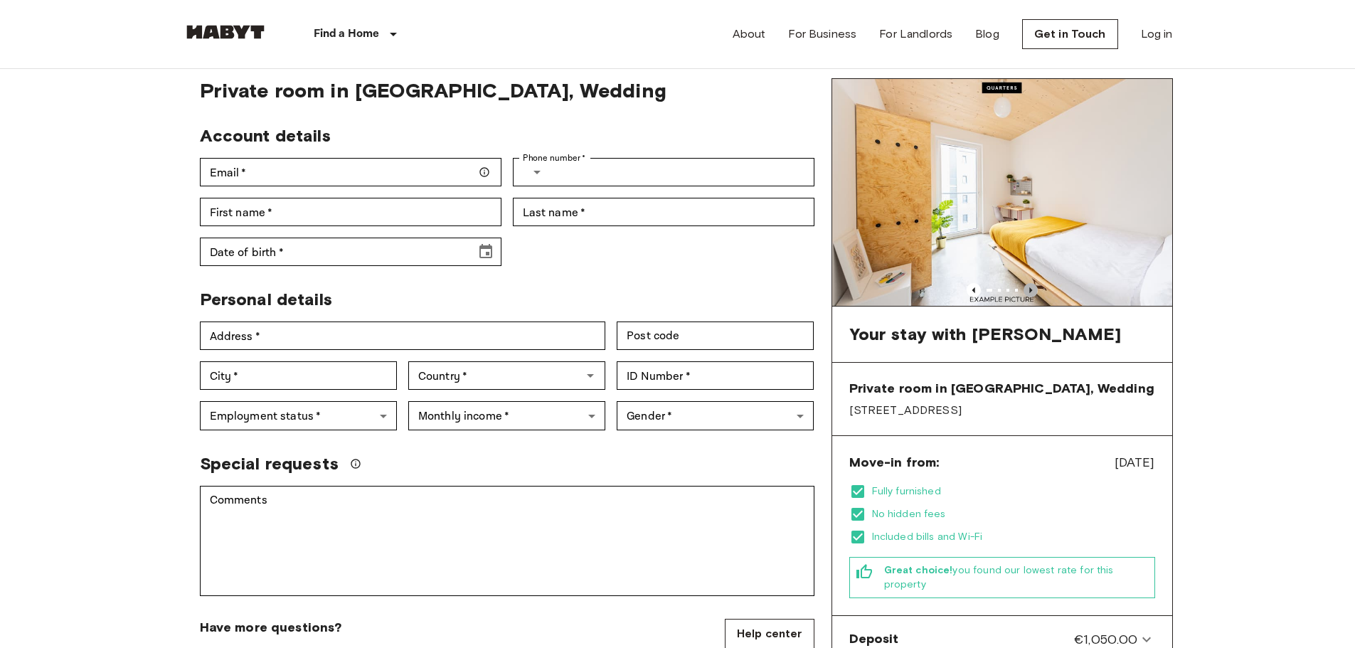
click at [1027, 287] on icon "Previous image" at bounding box center [1030, 290] width 14 height 14
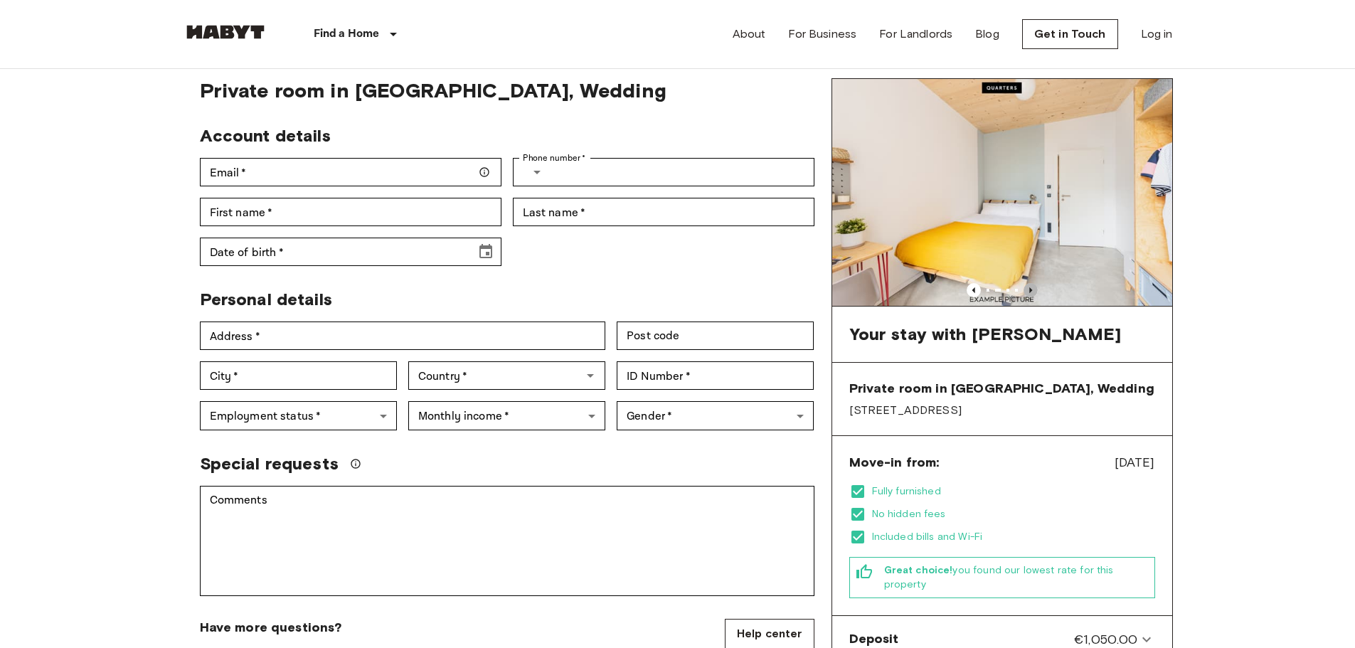
click at [1025, 288] on icon "Previous image" at bounding box center [1030, 290] width 14 height 14
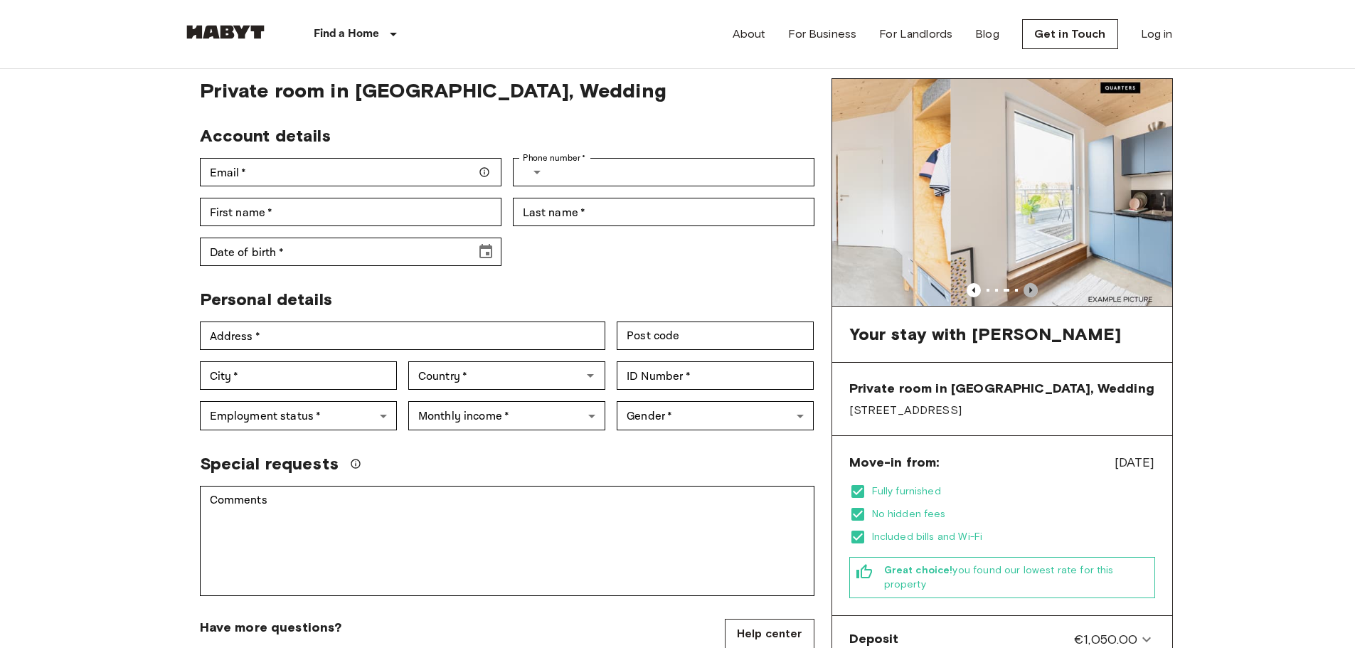
click at [1025, 288] on icon "Previous image" at bounding box center [1030, 290] width 14 height 14
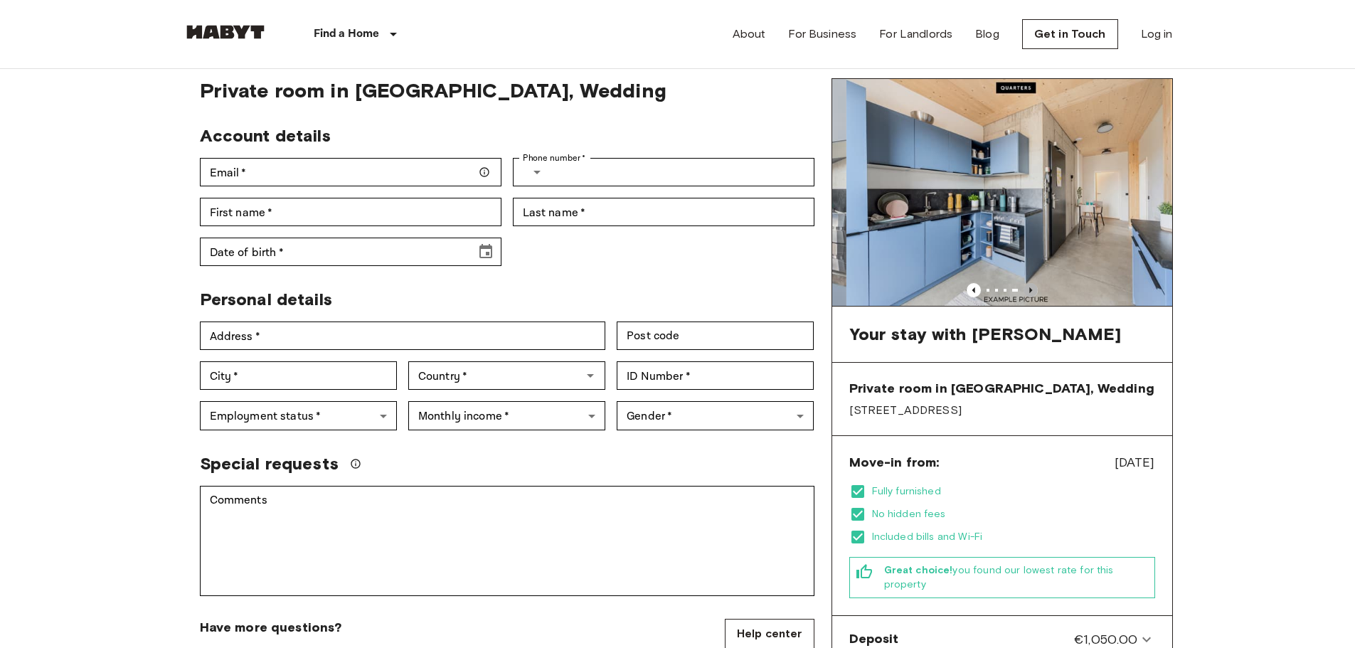
click at [1025, 288] on icon "Previous image" at bounding box center [1030, 290] width 14 height 14
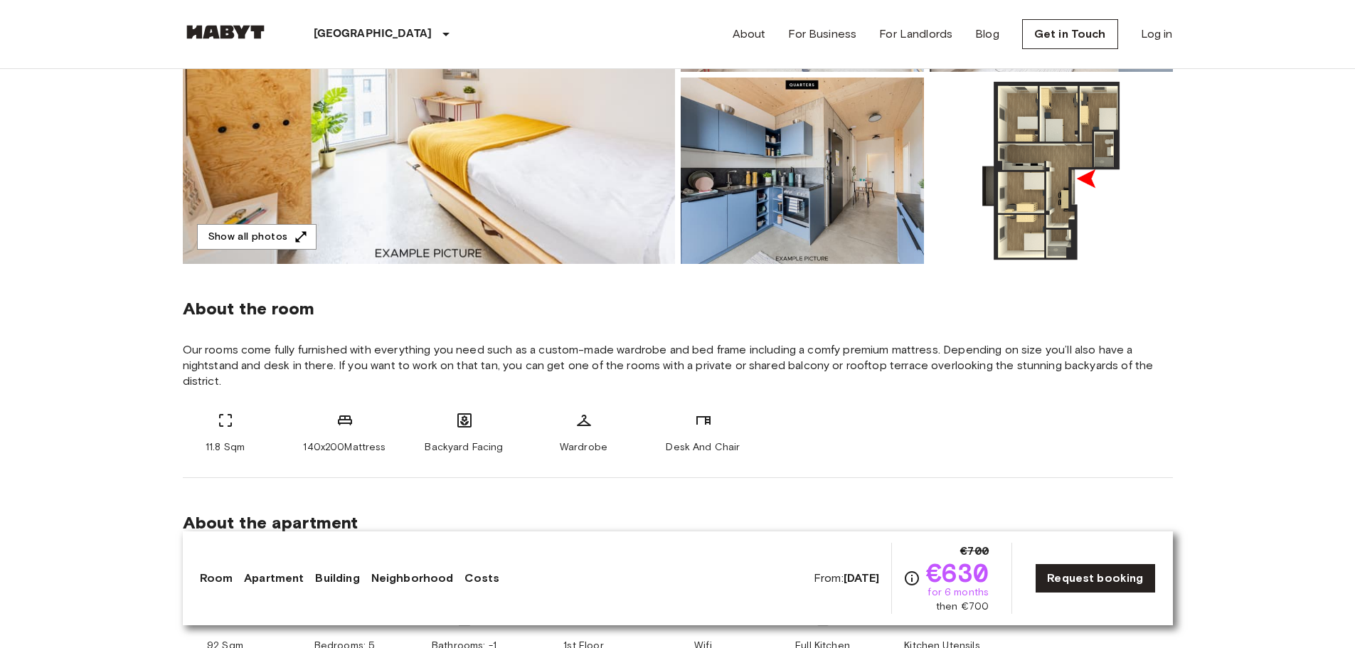
scroll to position [248, 0]
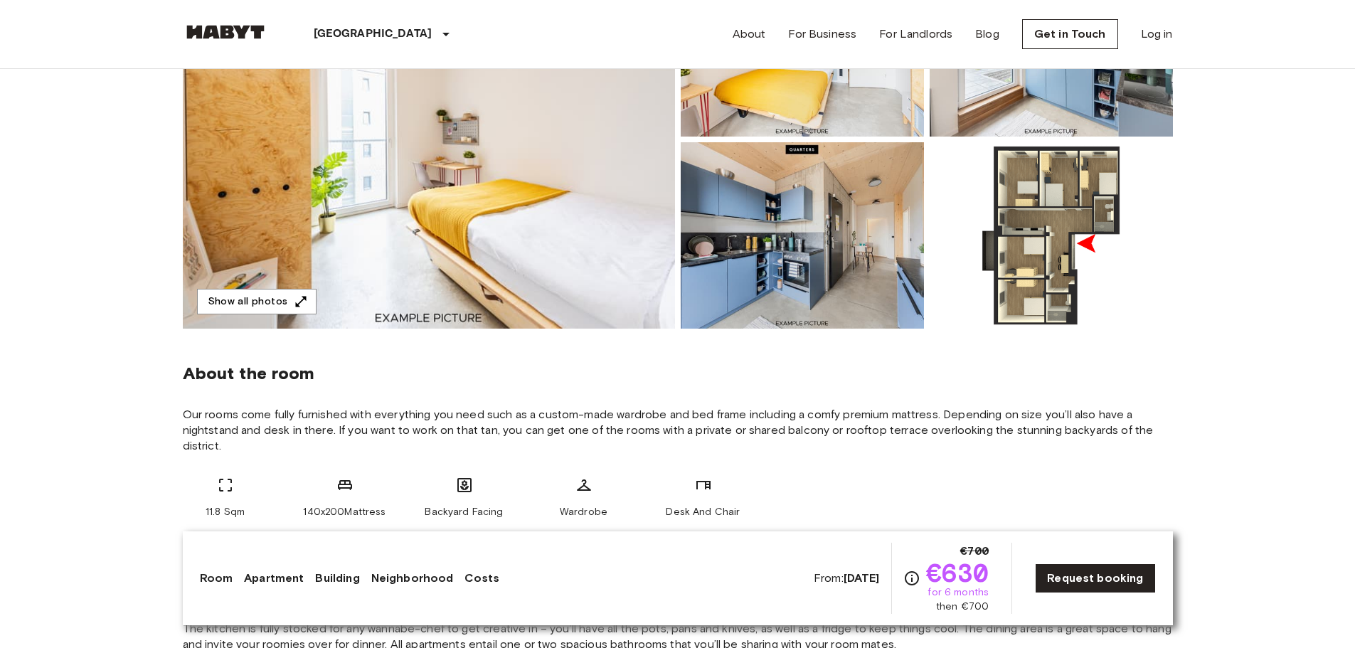
click at [1004, 233] on img at bounding box center [1050, 235] width 243 height 186
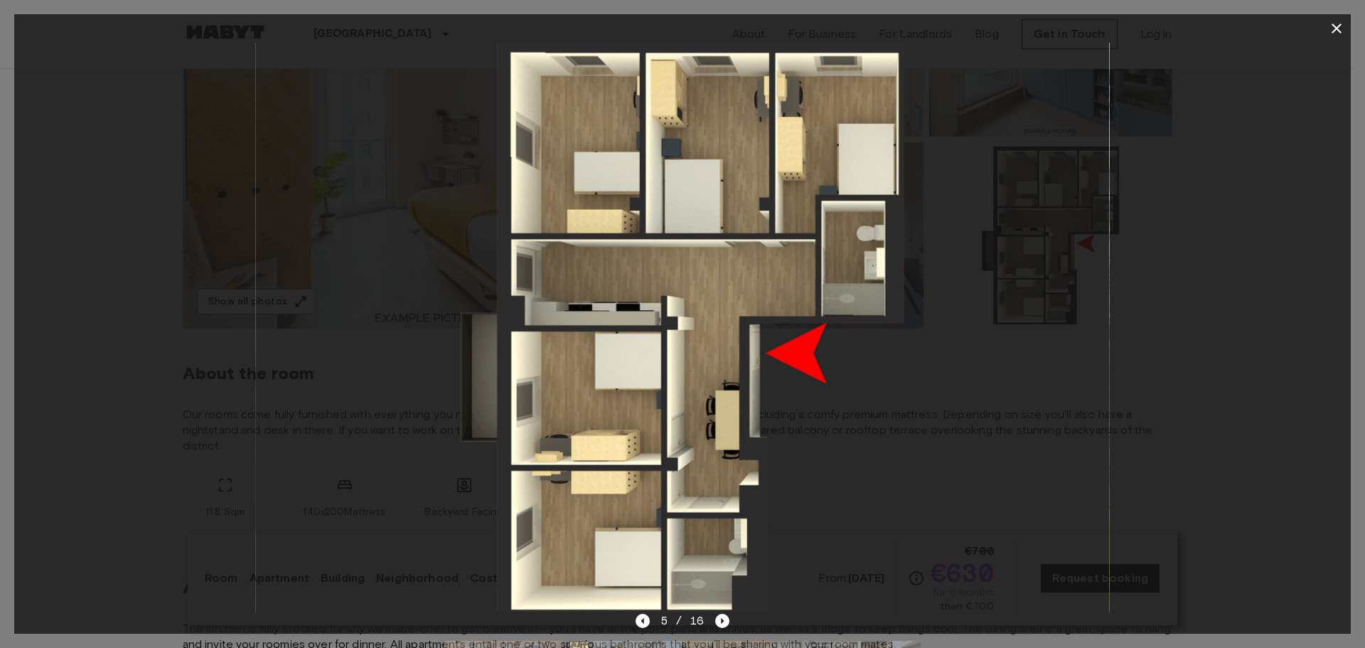
click at [922, 503] on img at bounding box center [682, 328] width 854 height 570
click at [909, 363] on img at bounding box center [682, 328] width 854 height 570
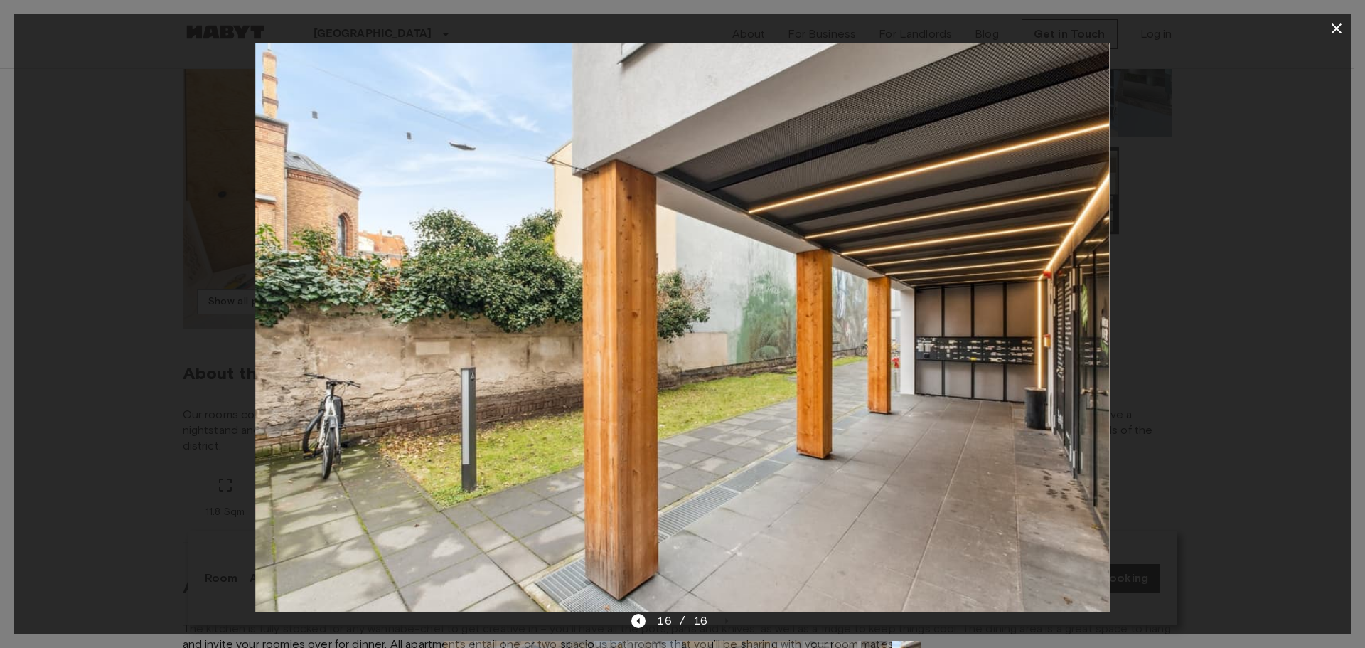
click at [153, 207] on div at bounding box center [682, 328] width 1337 height 570
click at [139, 257] on div at bounding box center [682, 328] width 1337 height 570
click at [1335, 28] on icon "button" at bounding box center [1336, 28] width 17 height 17
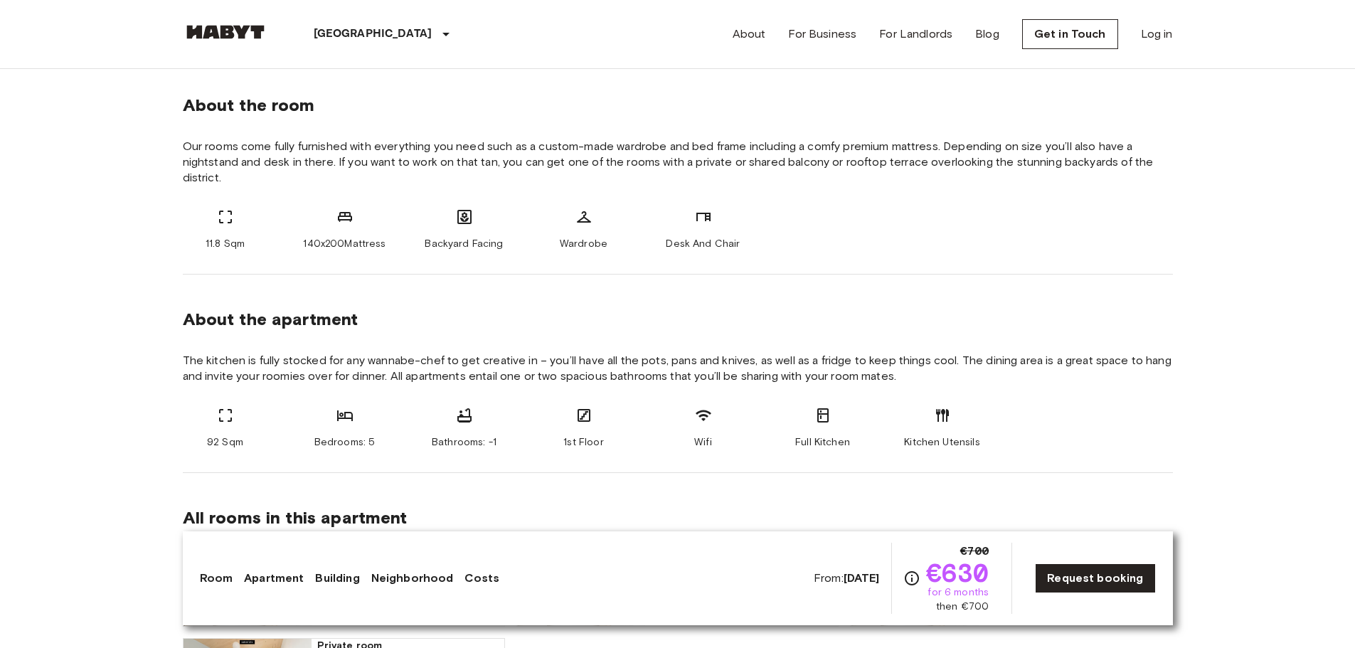
scroll to position [0, 0]
